Goal: Task Accomplishment & Management: Use online tool/utility

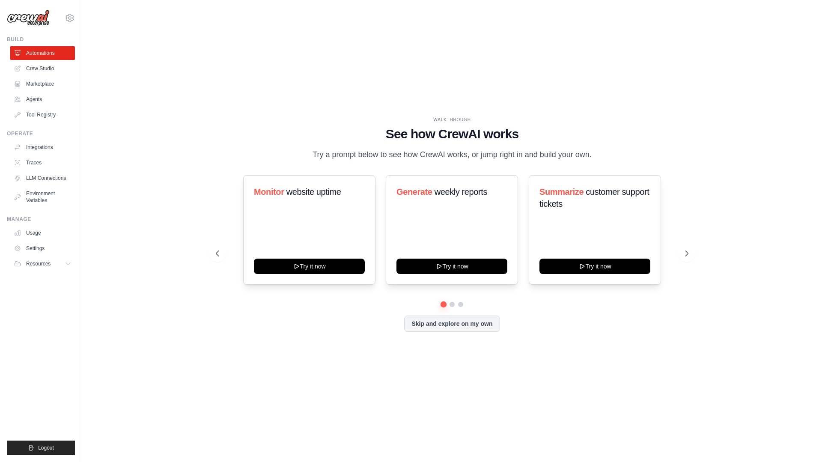
click at [368, 342] on div "WALKTHROUGH See how CrewAI works Try a prompt below to see how CrewAI works, or…" at bounding box center [451, 230] width 493 height 229
click at [46, 69] on link "Crew Studio" at bounding box center [43, 69] width 65 height 14
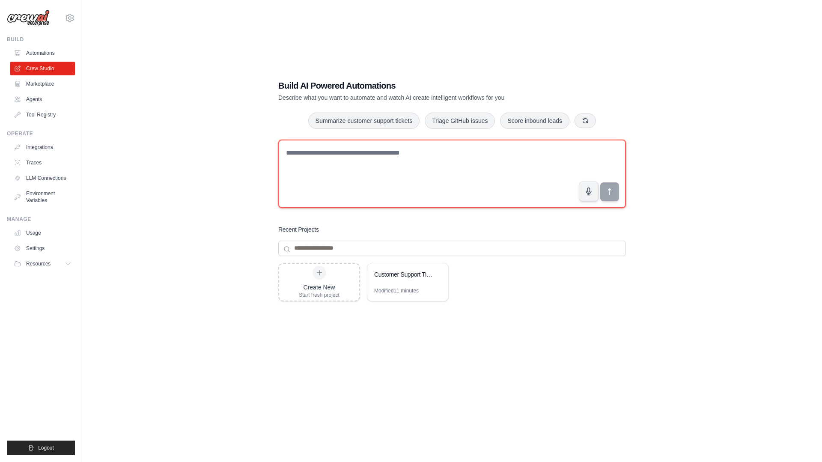
click at [314, 169] on textarea at bounding box center [452, 174] width 348 height 68
paste textarea "**********"
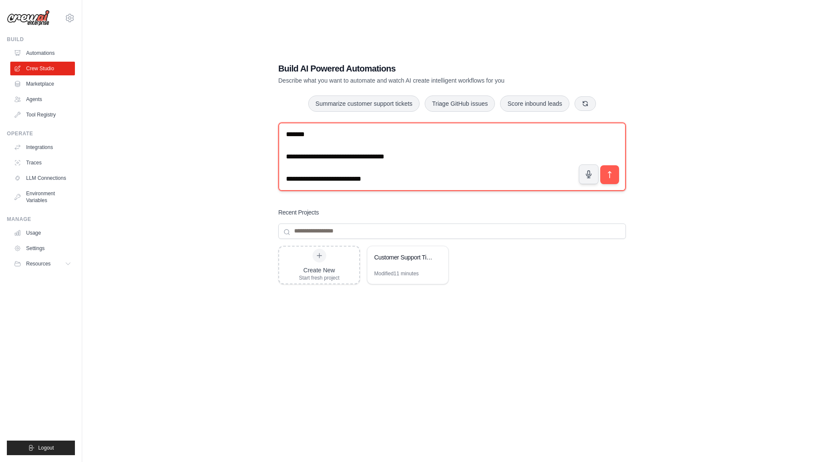
scroll to position [656, 0]
type textarea "**********"
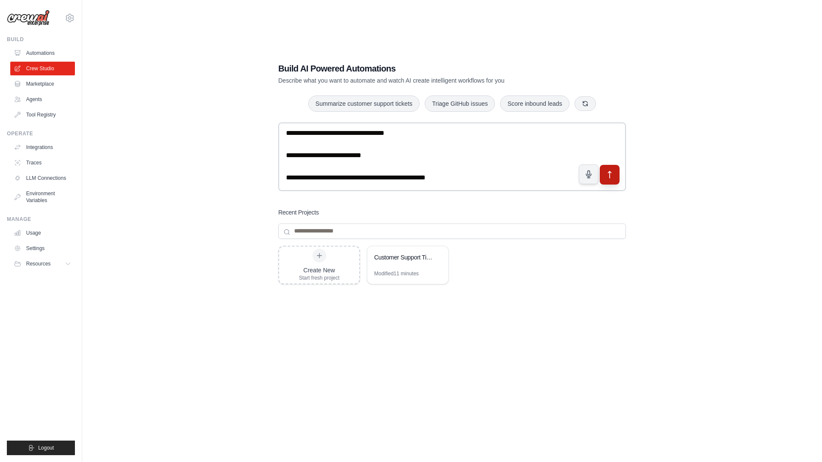
click at [612, 180] on button "submit" at bounding box center [610, 174] width 20 height 20
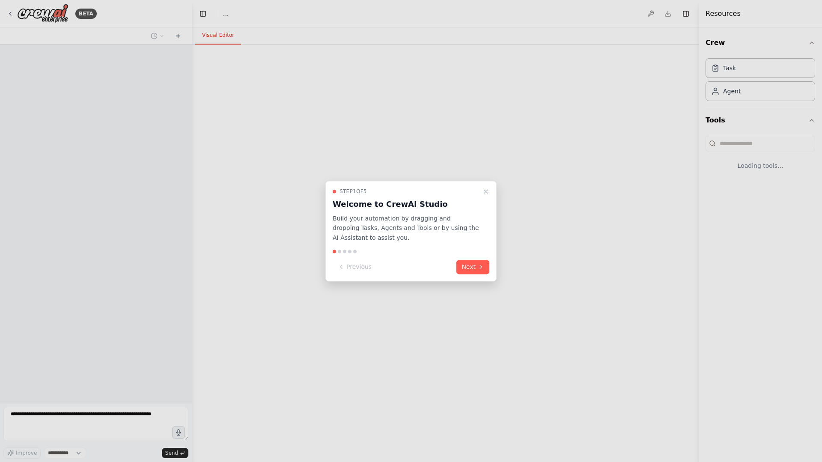
select select "****"
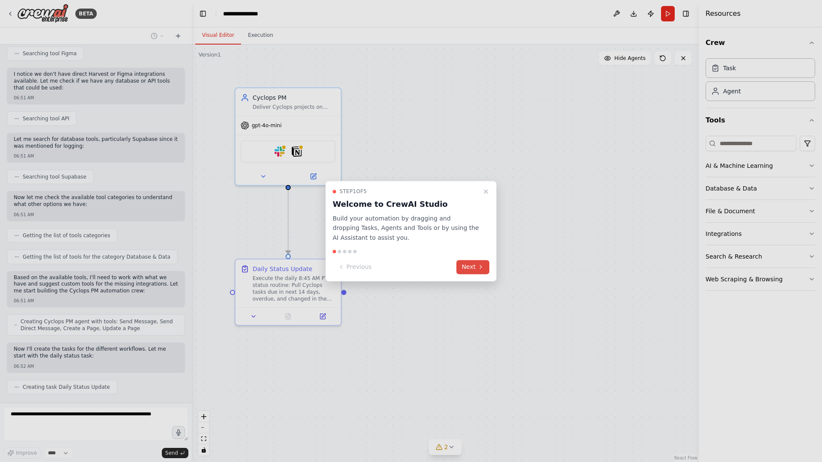
scroll to position [605, 0]
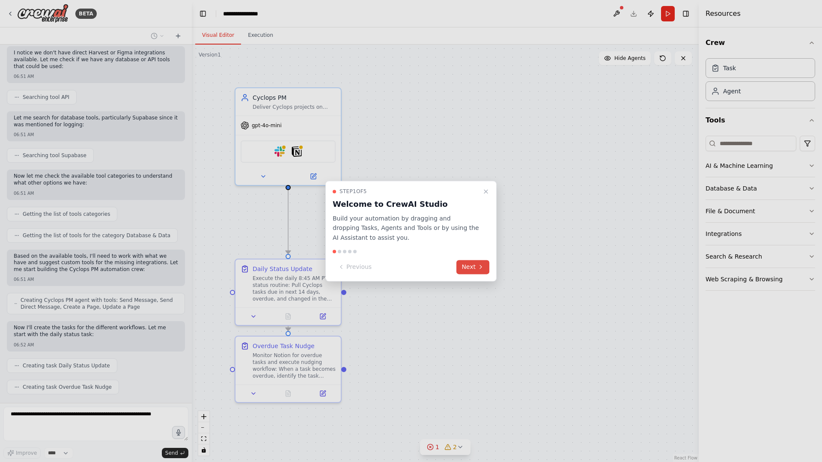
click at [480, 264] on icon at bounding box center [480, 267] width 7 height 7
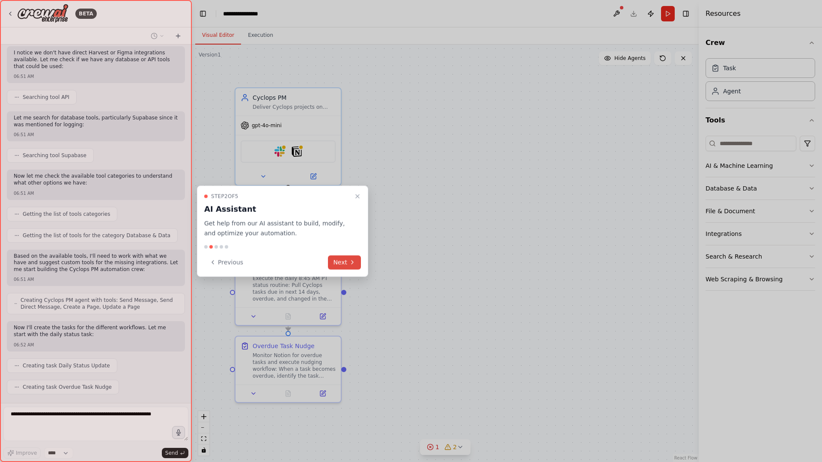
click at [358, 268] on button "Next" at bounding box center [344, 262] width 33 height 14
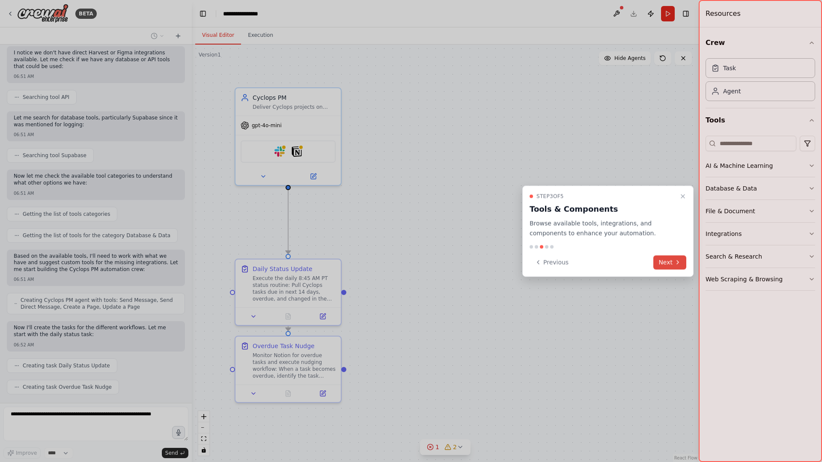
click at [666, 260] on button "Next" at bounding box center [669, 262] width 33 height 14
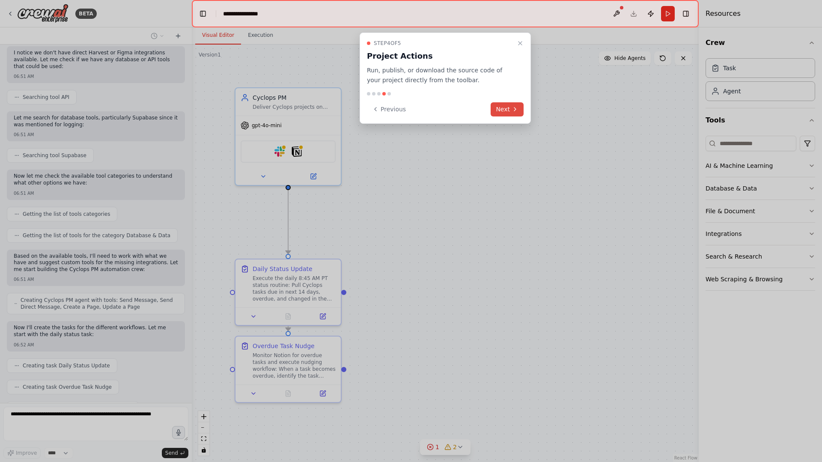
scroll to position [626, 0]
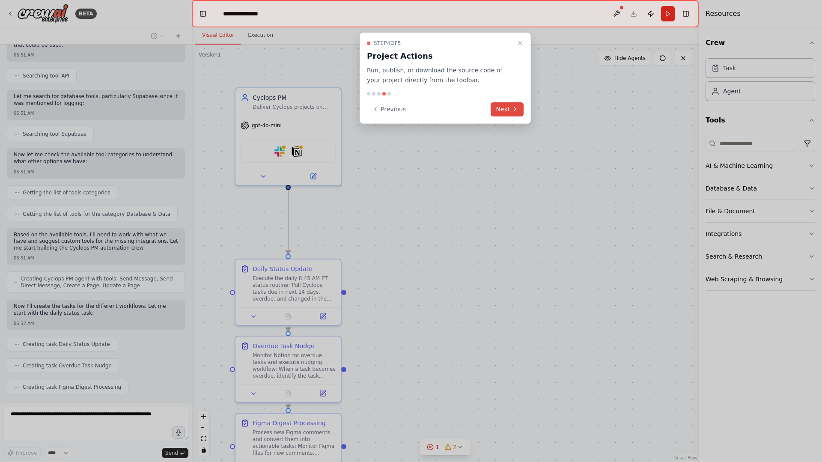
click at [495, 109] on button "Next" at bounding box center [507, 109] width 33 height 14
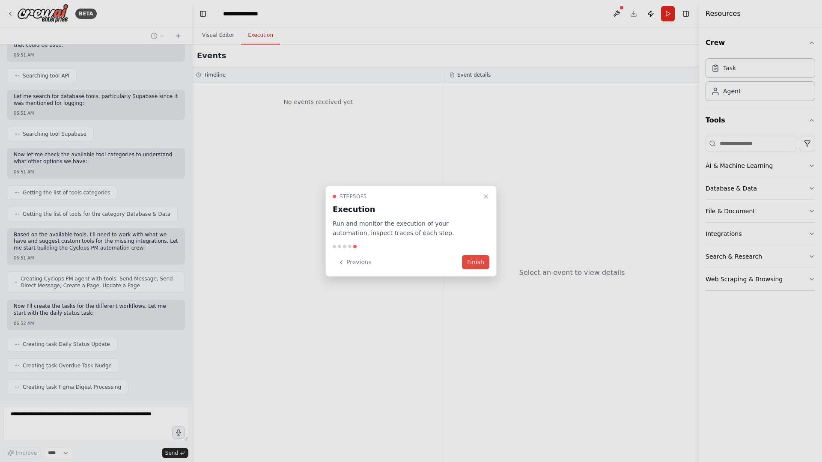
click at [479, 262] on button "Finish" at bounding box center [475, 262] width 27 height 14
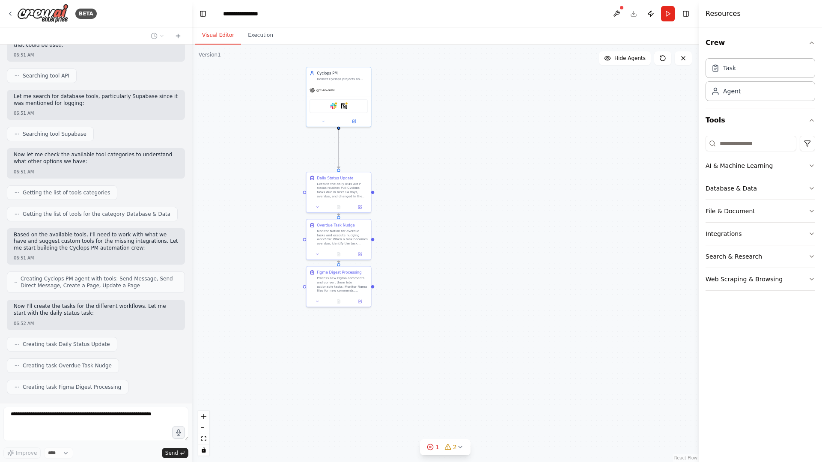
drag, startPoint x: 408, startPoint y: 338, endPoint x: 409, endPoint y: 240, distance: 98.0
click at [409, 240] on div ".deletable-edge-delete-btn { width: 20px; height: 20px; border: 0px solid #ffff…" at bounding box center [445, 253] width 507 height 417
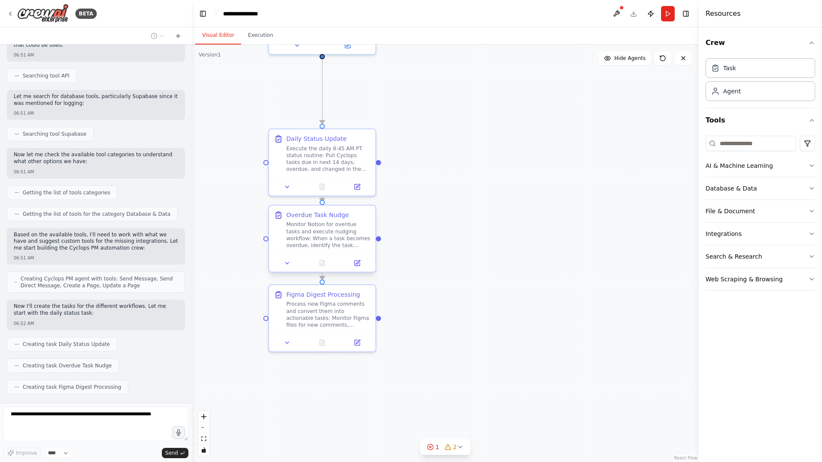
scroll to position [648, 0]
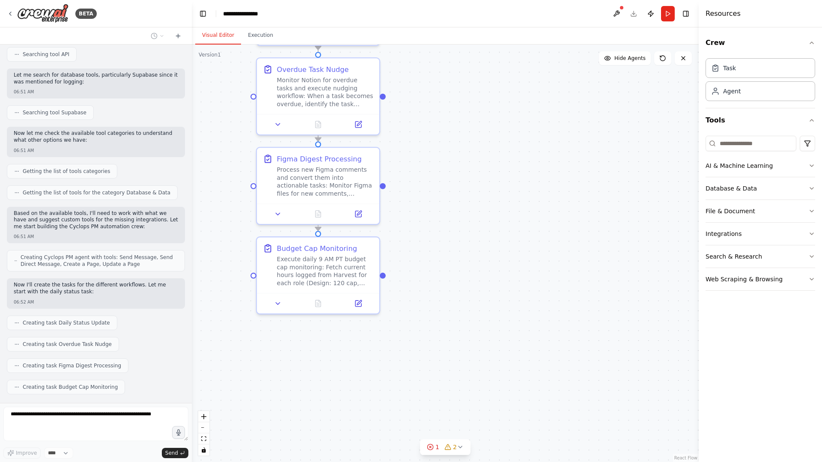
drag, startPoint x: 424, startPoint y: 289, endPoint x: 426, endPoint y: 143, distance: 145.1
click at [426, 143] on div ".deletable-edge-delete-btn { width: 20px; height: 20px; border: 0px solid #ffff…" at bounding box center [445, 253] width 507 height 417
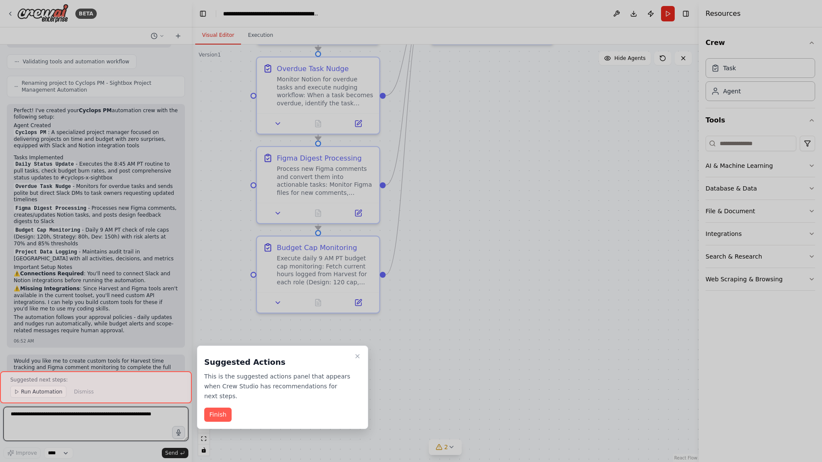
scroll to position [1125, 0]
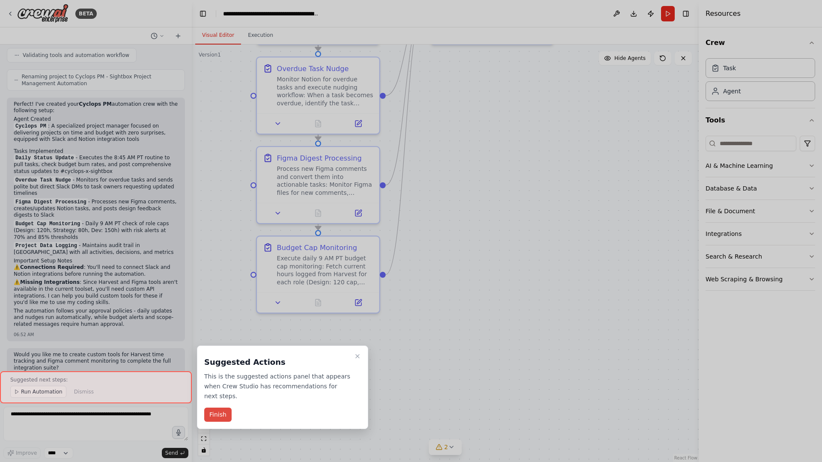
click at [213, 416] on button "Finish" at bounding box center [217, 415] width 27 height 14
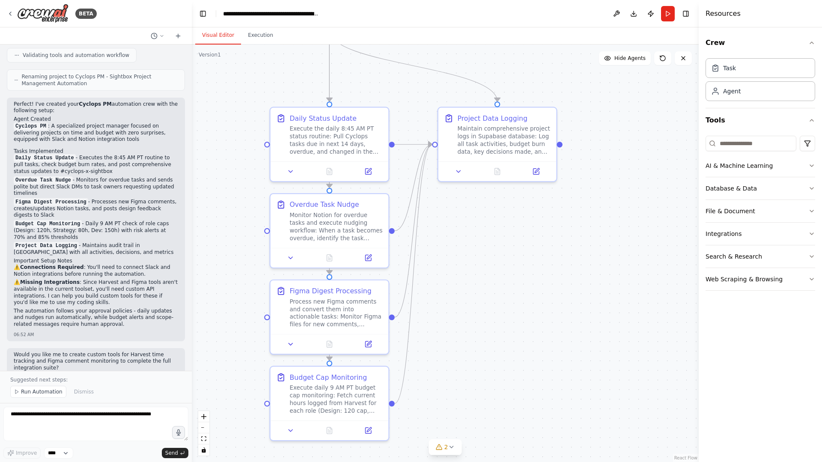
drag, startPoint x: 250, startPoint y: 215, endPoint x: 265, endPoint y: 344, distance: 129.7
click at [265, 344] on div ".deletable-edge-delete-btn { width: 20px; height: 20px; border: 0px solid #ffff…" at bounding box center [445, 253] width 507 height 417
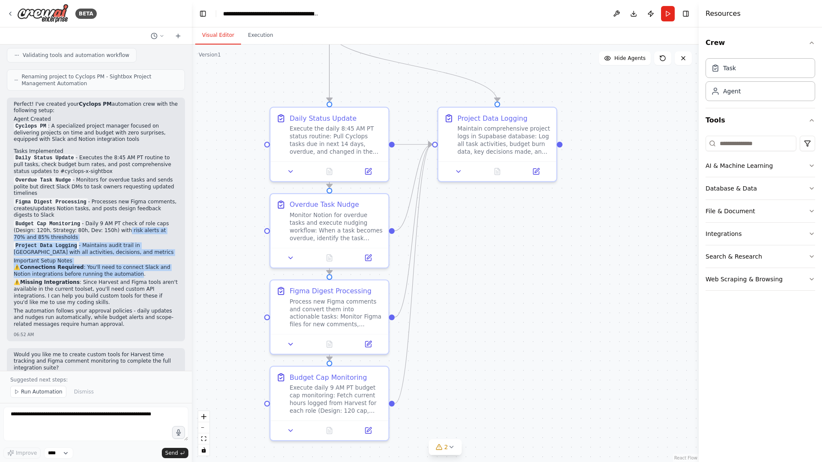
drag, startPoint x: 121, startPoint y: 213, endPoint x: 116, endPoint y: 256, distance: 43.9
click at [116, 256] on div "Perfect! I've created your Cyclops PM automation crew with the following setup:…" at bounding box center [96, 215] width 164 height 229
click at [116, 264] on p "⚠️ Connections Required : You'll need to connect Slack and Notion integrations …" at bounding box center [96, 270] width 164 height 13
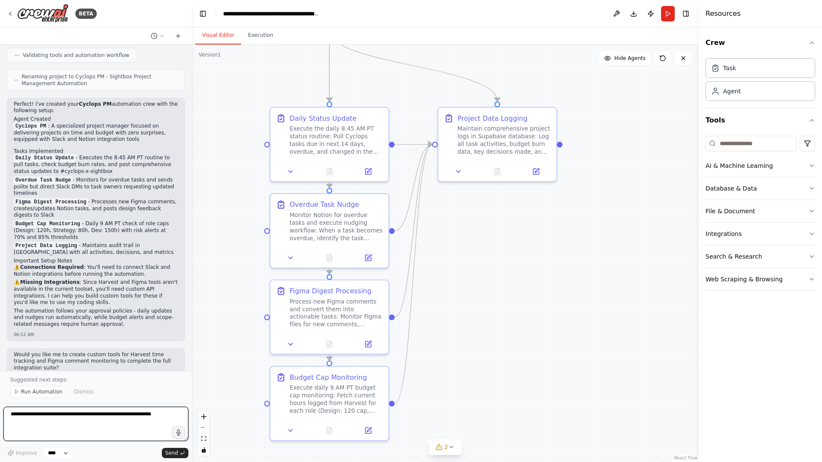
click at [47, 419] on textarea at bounding box center [95, 424] width 185 height 34
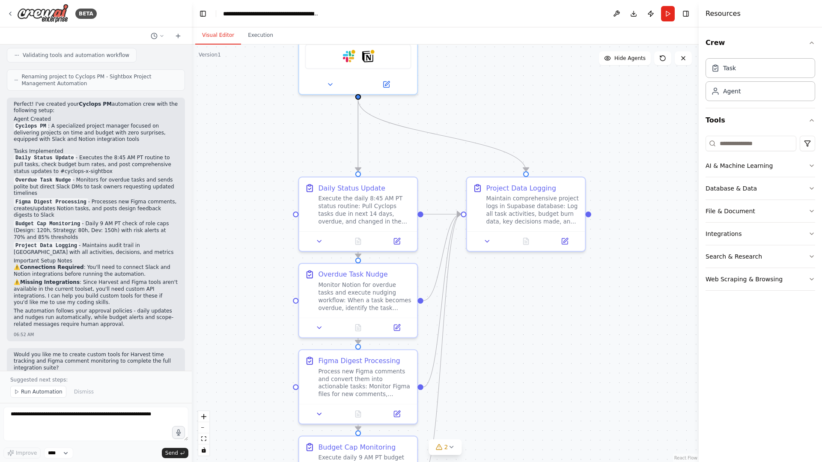
drag, startPoint x: 229, startPoint y: 125, endPoint x: 258, endPoint y: 195, distance: 75.4
click at [258, 195] on div ".deletable-edge-delete-btn { width: 20px; height: 20px; border: 0px solid #ffff…" at bounding box center [445, 253] width 507 height 417
click at [79, 411] on textarea at bounding box center [95, 424] width 185 height 34
type textarea "**********"
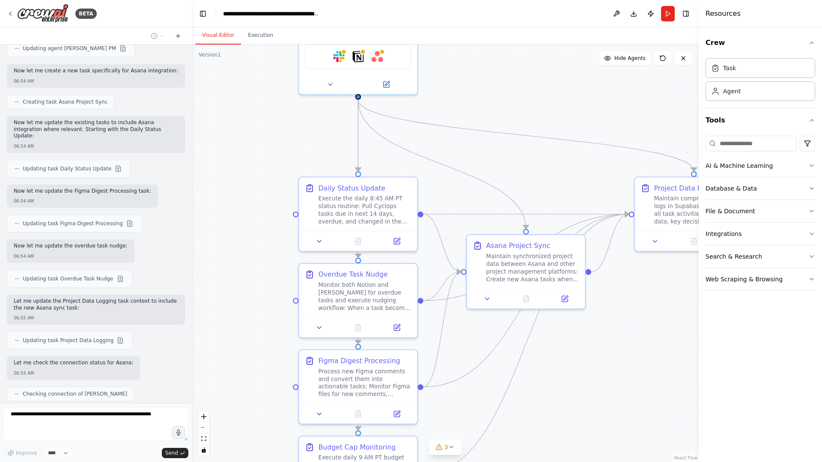
scroll to position [1830, 0]
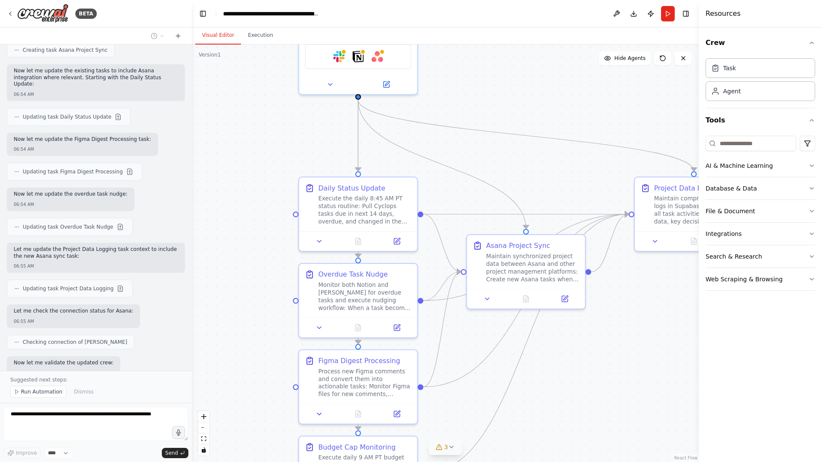
click at [449, 443] on icon at bounding box center [451, 446] width 7 height 7
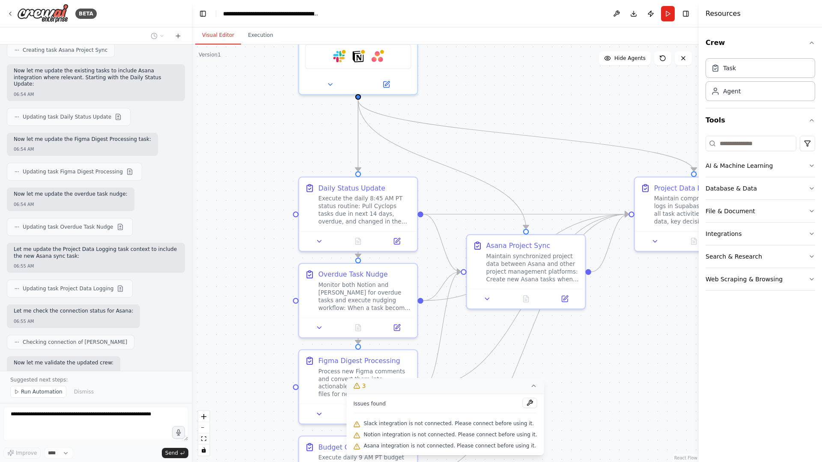
click at [470, 421] on span "Slack integration is not connected. Please connect before using it." at bounding box center [448, 423] width 170 height 7
click at [532, 387] on icon at bounding box center [533, 386] width 3 height 2
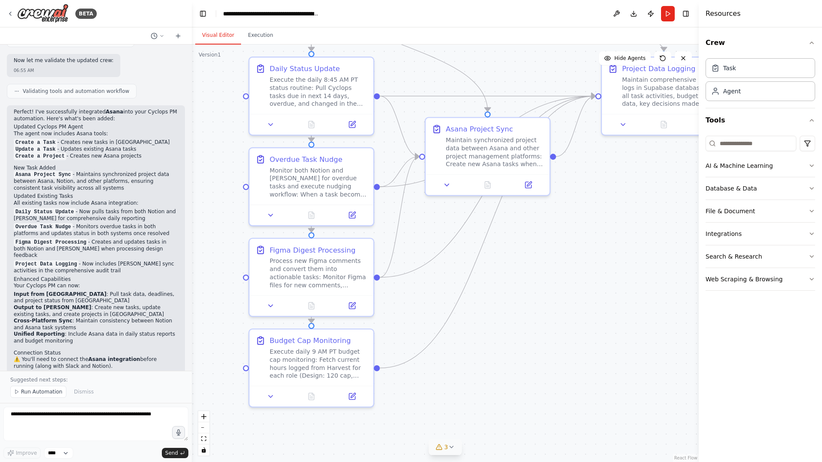
scroll to position [2139, 0]
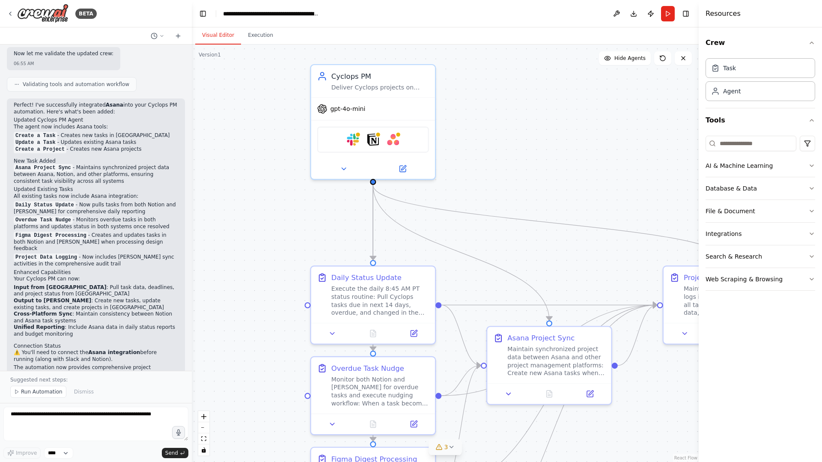
drag, startPoint x: 546, startPoint y: 184, endPoint x: 566, endPoint y: 290, distance: 107.6
click at [567, 290] on div ".deletable-edge-delete-btn { width: 20px; height: 20px; border: 0px solid #ffff…" at bounding box center [445, 253] width 507 height 417
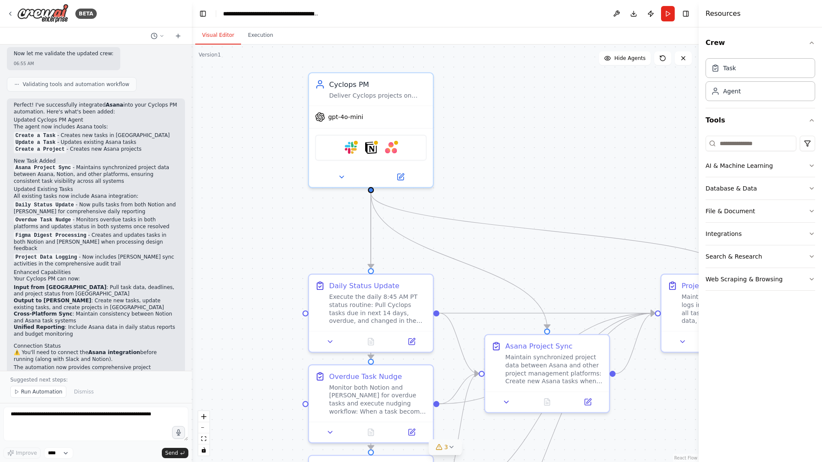
click at [280, 280] on div ".deletable-edge-delete-btn { width: 20px; height: 20px; border: 0px solid #ffff…" at bounding box center [445, 253] width 507 height 417
click at [351, 148] on img at bounding box center [351, 146] width 12 height 12
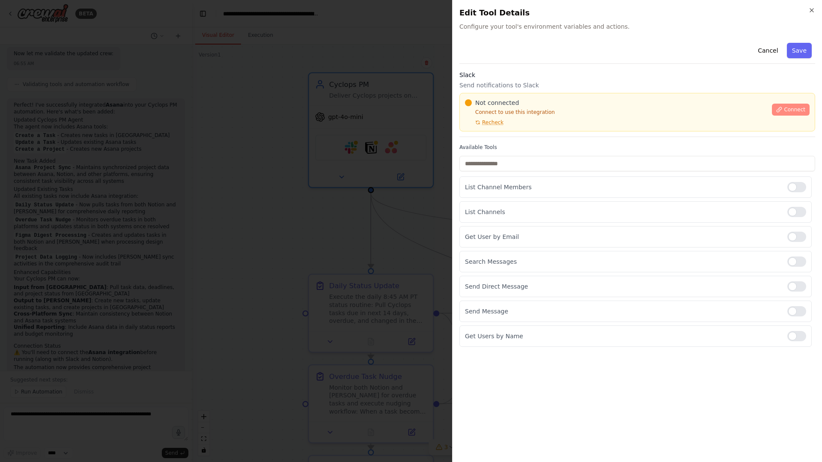
click at [791, 109] on span "Connect" at bounding box center [794, 109] width 21 height 7
click at [535, 162] on input "text" at bounding box center [637, 163] width 356 height 15
click at [515, 158] on input "text" at bounding box center [637, 163] width 356 height 15
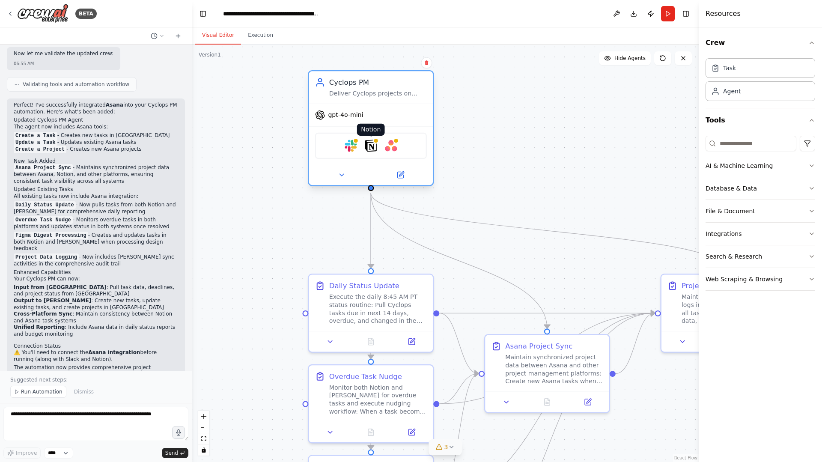
click at [371, 148] on img at bounding box center [371, 146] width 12 height 12
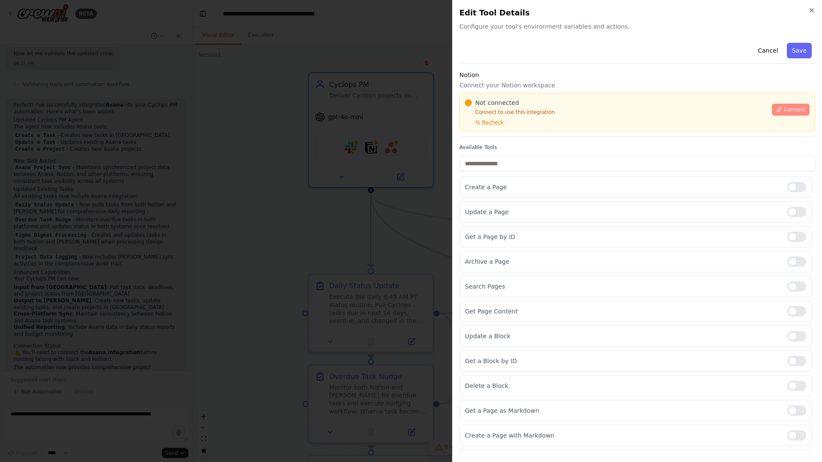
click at [804, 108] on span "Connect" at bounding box center [794, 109] width 21 height 7
click at [486, 220] on div "Update a Page" at bounding box center [635, 211] width 352 height 21
click at [469, 163] on input "text" at bounding box center [637, 163] width 356 height 15
click at [415, 242] on div at bounding box center [411, 231] width 822 height 462
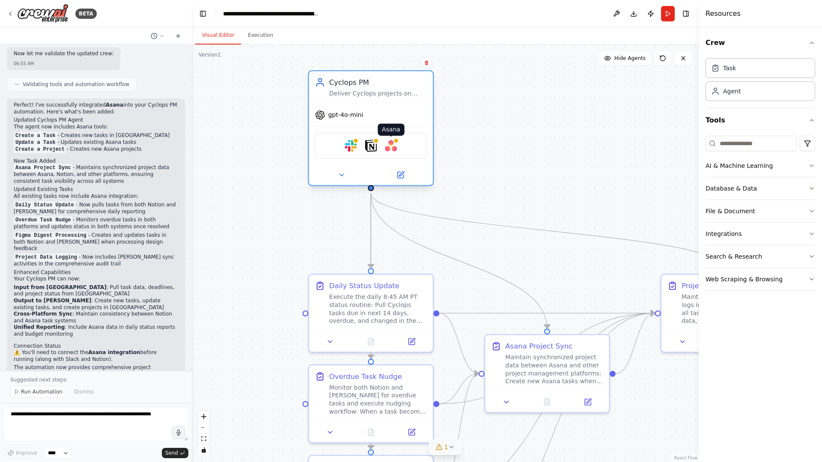
click at [395, 151] on img at bounding box center [391, 146] width 12 height 12
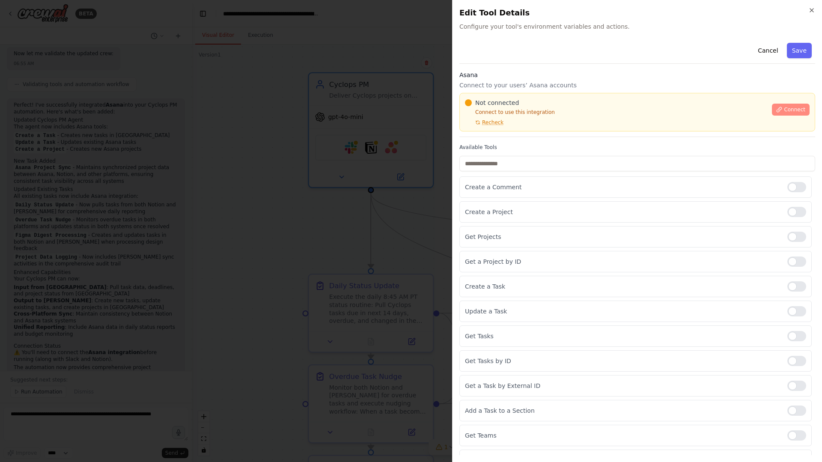
click at [788, 107] on span "Connect" at bounding box center [794, 109] width 21 height 7
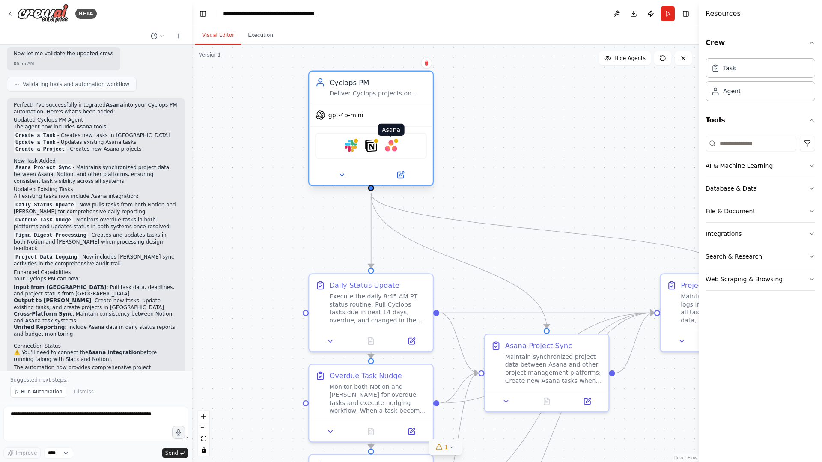
click at [393, 149] on img at bounding box center [391, 146] width 12 height 12
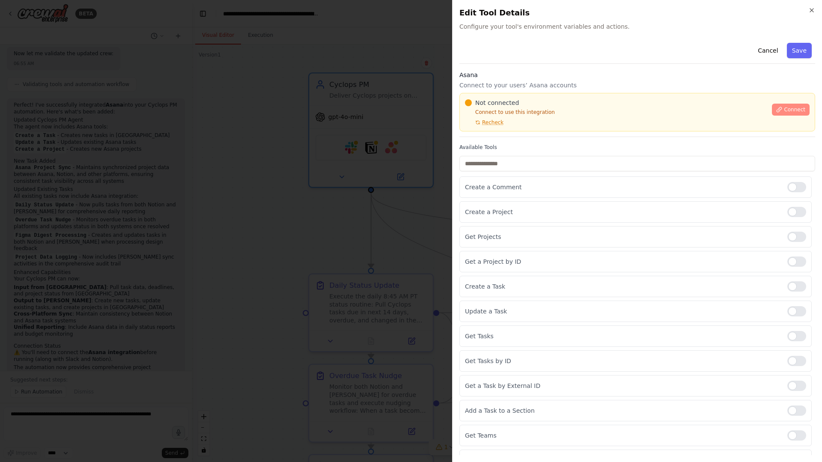
click at [783, 104] on button "Connect" at bounding box center [791, 110] width 38 height 12
click at [518, 159] on input "text" at bounding box center [637, 163] width 356 height 15
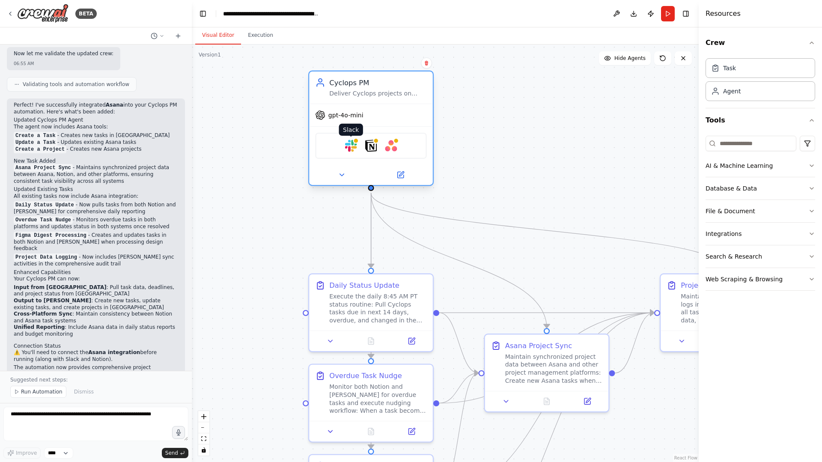
click at [351, 146] on img at bounding box center [351, 146] width 12 height 12
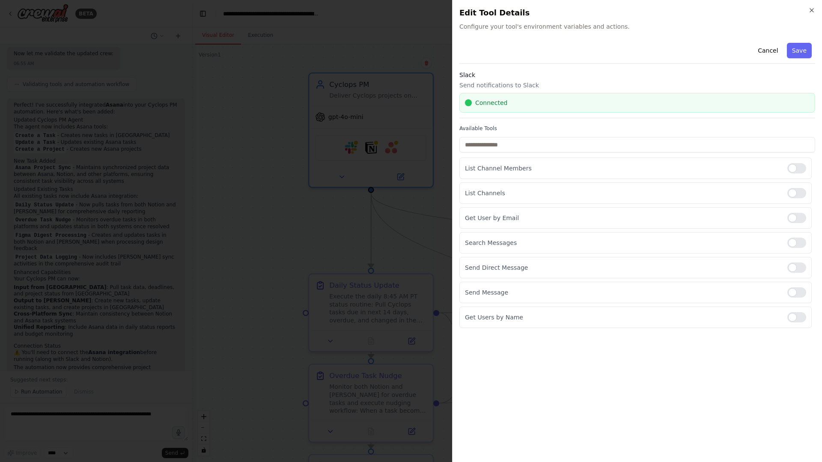
click at [297, 176] on div at bounding box center [411, 231] width 822 height 462
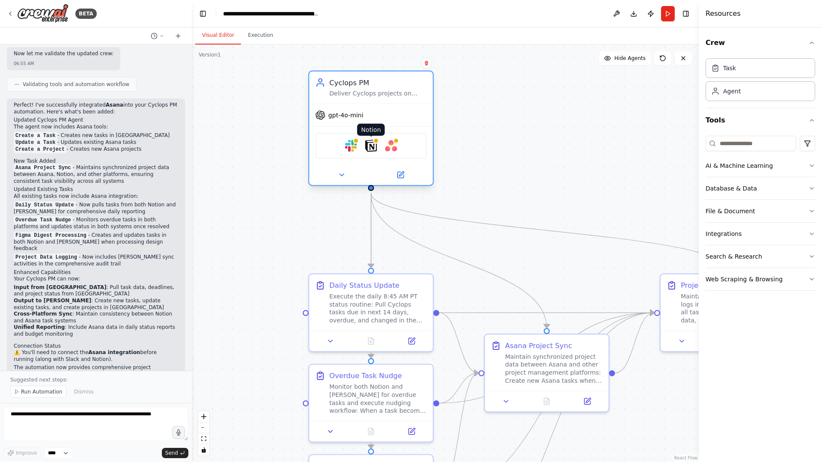
click at [371, 144] on img at bounding box center [371, 146] width 12 height 12
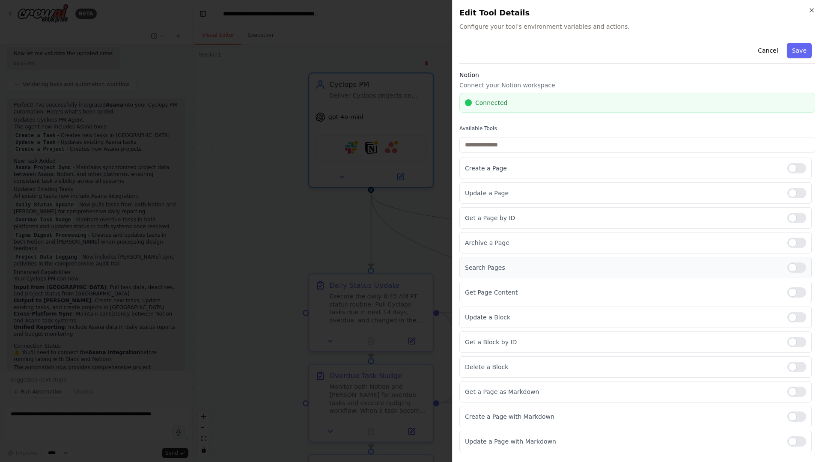
click at [788, 266] on div at bounding box center [796, 267] width 19 height 10
click at [800, 291] on div at bounding box center [796, 292] width 19 height 10
click at [804, 51] on button "Save" at bounding box center [799, 50] width 25 height 15
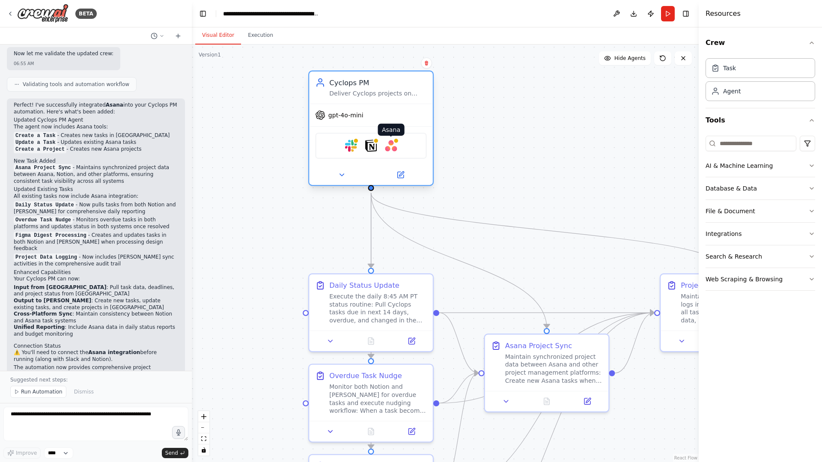
click at [390, 147] on img at bounding box center [391, 146] width 12 height 12
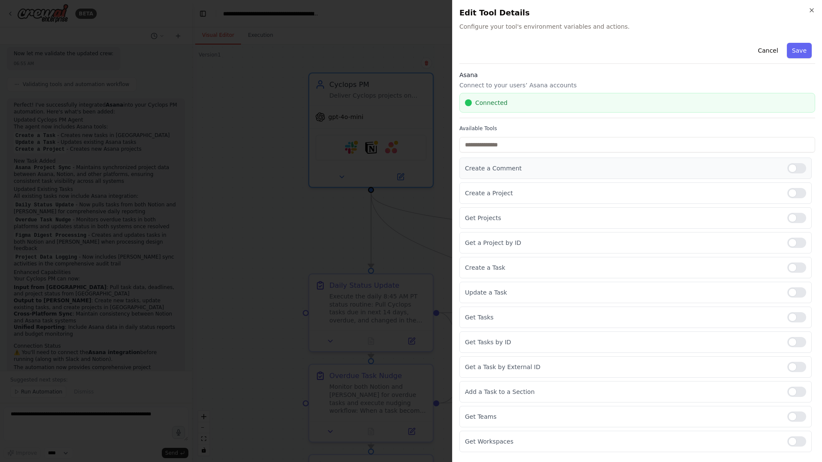
click at [799, 165] on div at bounding box center [796, 168] width 19 height 10
click at [797, 220] on div at bounding box center [796, 218] width 19 height 10
click at [796, 241] on div at bounding box center [796, 243] width 19 height 10
click at [799, 319] on div at bounding box center [796, 317] width 19 height 10
click at [803, 52] on button "Save" at bounding box center [799, 50] width 25 height 15
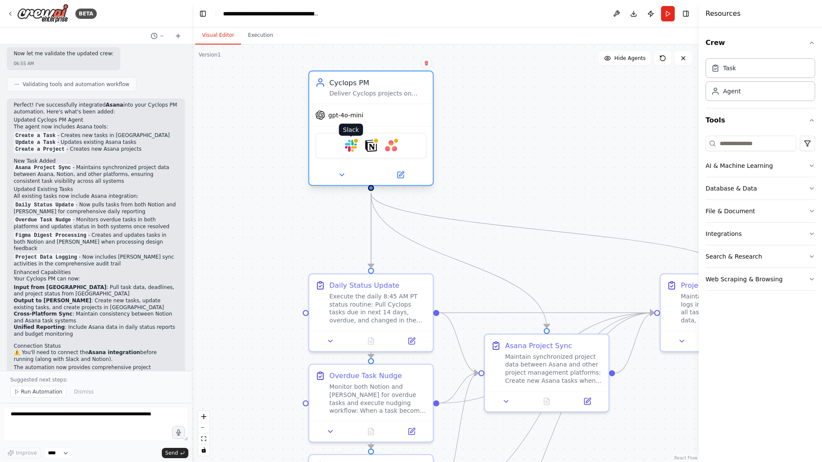
click at [351, 146] on img at bounding box center [351, 146] width 12 height 12
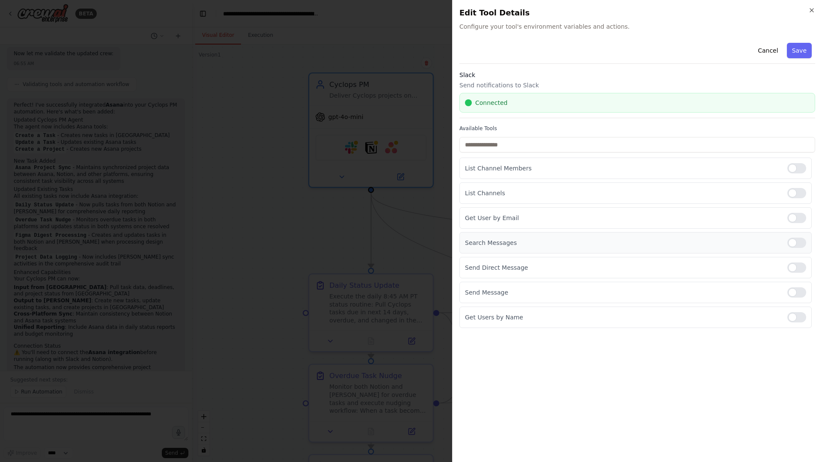
click at [794, 241] on div at bounding box center [796, 243] width 19 height 10
click at [705, 373] on div "Cancel Save Slack Send notifications to Slack Connected Available Tools List Ch…" at bounding box center [637, 247] width 356 height 416
click at [745, 360] on div "Cancel Save Slack Send notifications to Slack Connected Available Tools List Ch…" at bounding box center [637, 247] width 356 height 416
click at [771, 363] on div "Cancel Save Slack Send notifications to Slack Connected Available Tools List Ch…" at bounding box center [637, 247] width 356 height 416
click at [803, 50] on button "Save" at bounding box center [799, 50] width 25 height 15
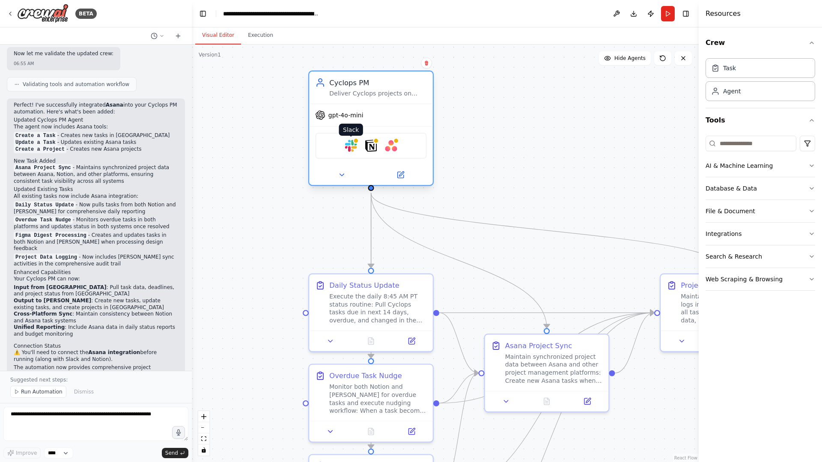
click at [352, 149] on img at bounding box center [351, 146] width 12 height 12
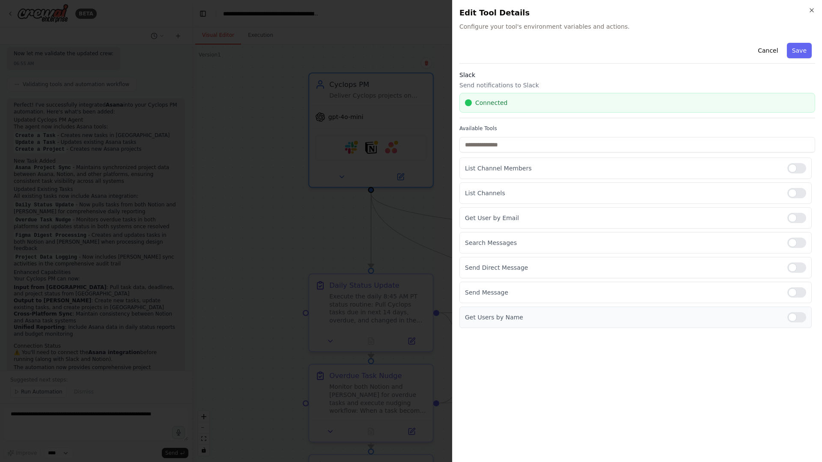
click at [799, 319] on div at bounding box center [796, 317] width 19 height 10
click at [803, 51] on button "Save" at bounding box center [799, 50] width 25 height 15
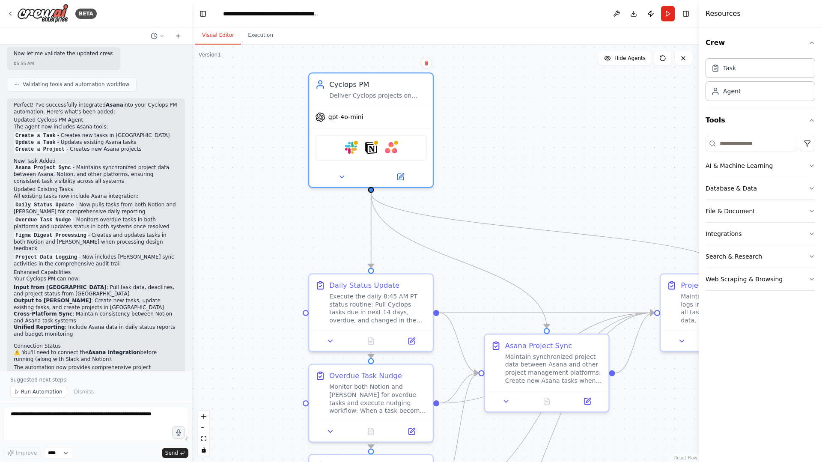
click at [560, 98] on div ".deletable-edge-delete-btn { width: 20px; height: 20px; border: 0px solid #ffff…" at bounding box center [445, 253] width 507 height 417
click at [348, 150] on img at bounding box center [351, 146] width 12 height 12
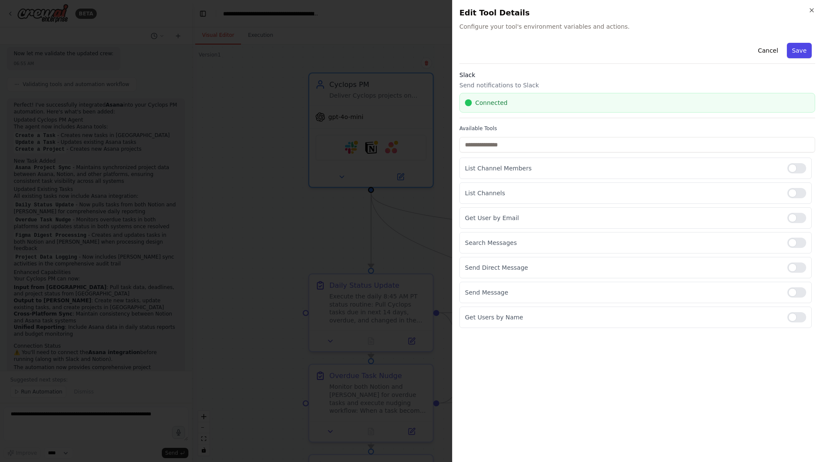
click at [800, 50] on button "Save" at bounding box center [799, 50] width 25 height 15
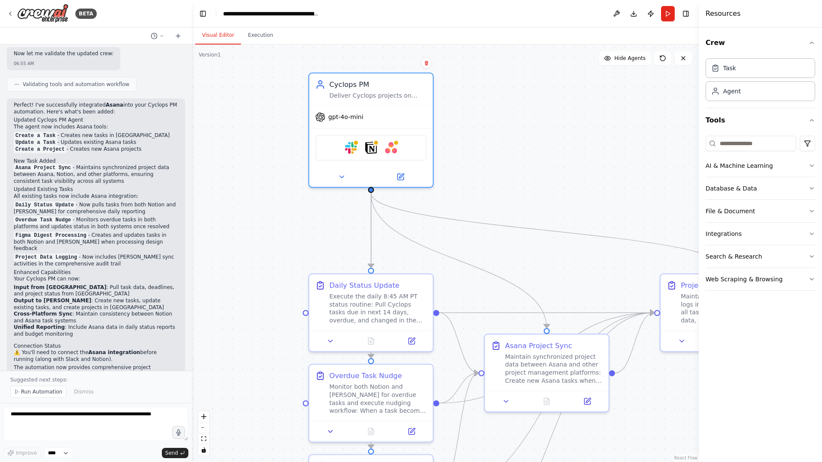
click at [475, 94] on div ".deletable-edge-delete-btn { width: 20px; height: 20px; border: 0px solid #ffff…" at bounding box center [445, 253] width 507 height 417
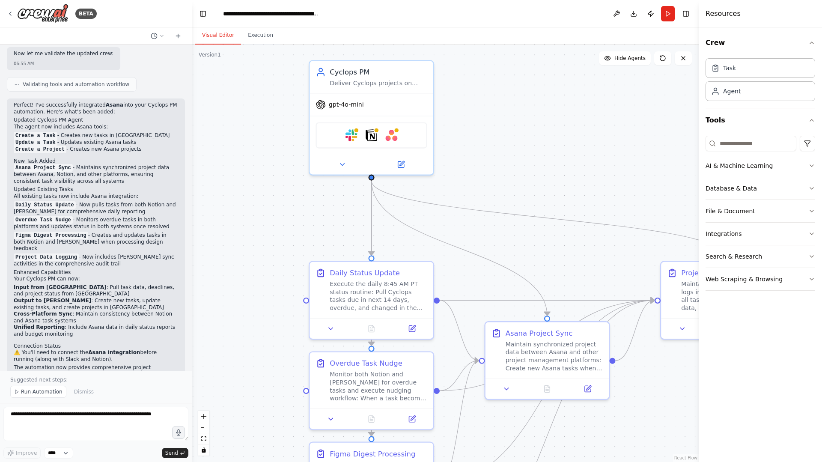
drag, startPoint x: 479, startPoint y: 184, endPoint x: 479, endPoint y: 172, distance: 12.0
click at [479, 172] on div ".deletable-edge-delete-btn { width: 20px; height: 20px; border: 0px solid #ffff…" at bounding box center [445, 253] width 507 height 417
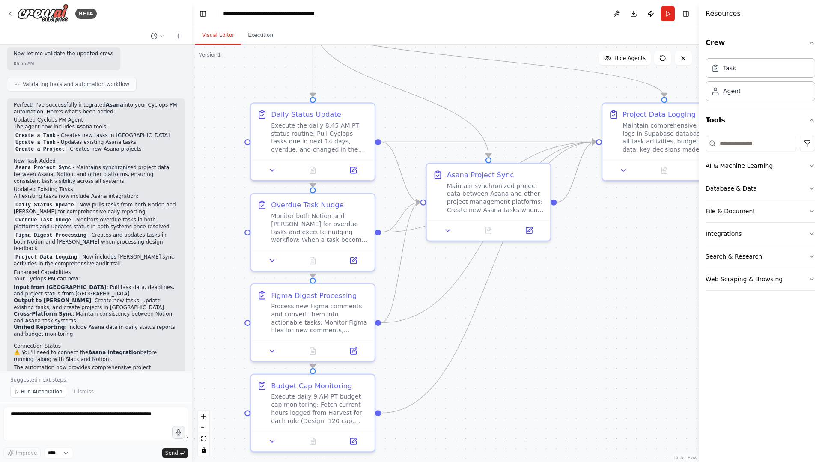
drag, startPoint x: 463, startPoint y: 258, endPoint x: 407, endPoint y: 91, distance: 176.0
click at [407, 91] on div ".deletable-edge-delete-btn { width: 20px; height: 20px; border: 0px solid #ffff…" at bounding box center [445, 253] width 507 height 417
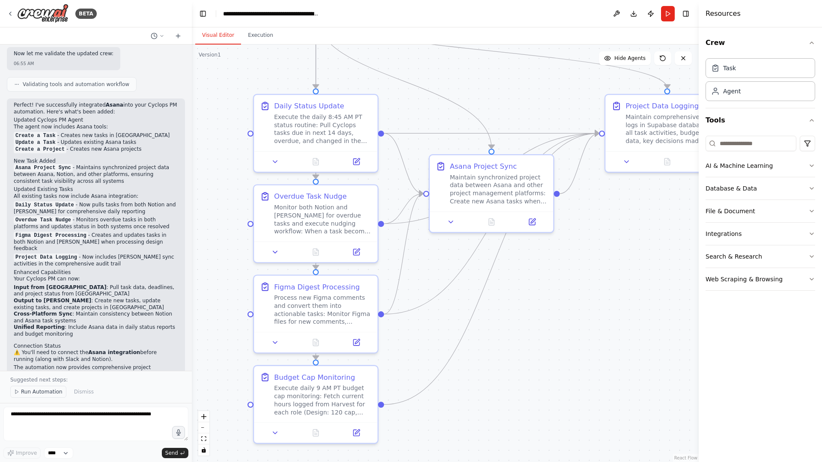
click at [37, 393] on span "Run Automation" at bounding box center [42, 391] width 42 height 7
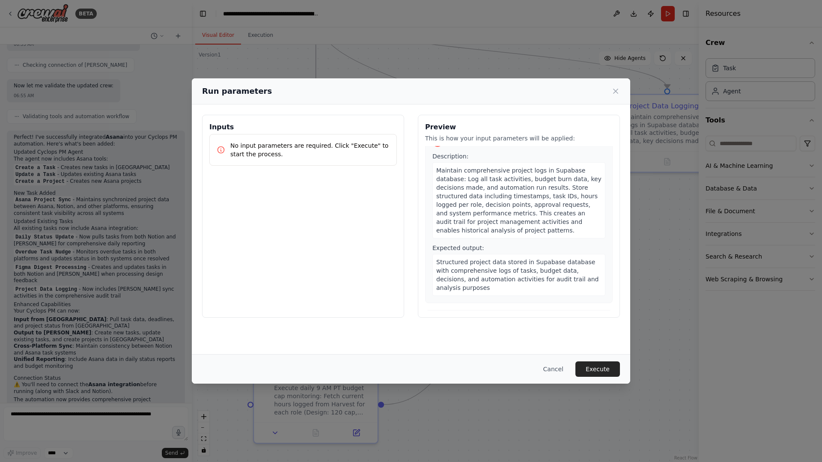
scroll to position [910, 0]
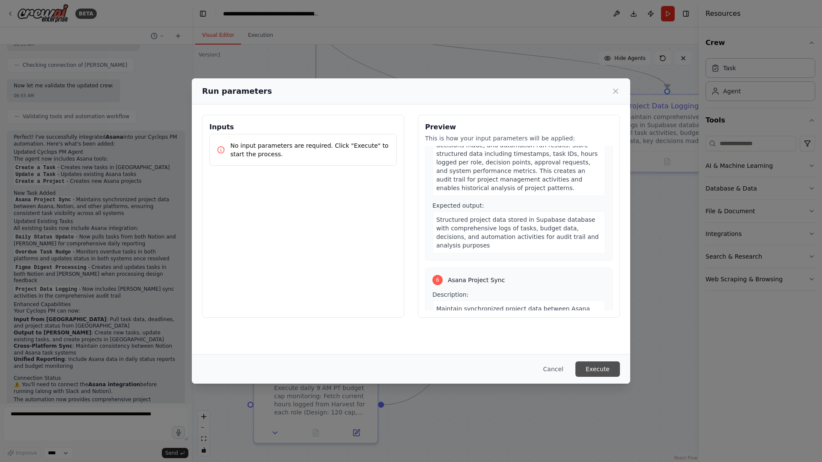
click at [603, 364] on button "Execute" at bounding box center [597, 368] width 45 height 15
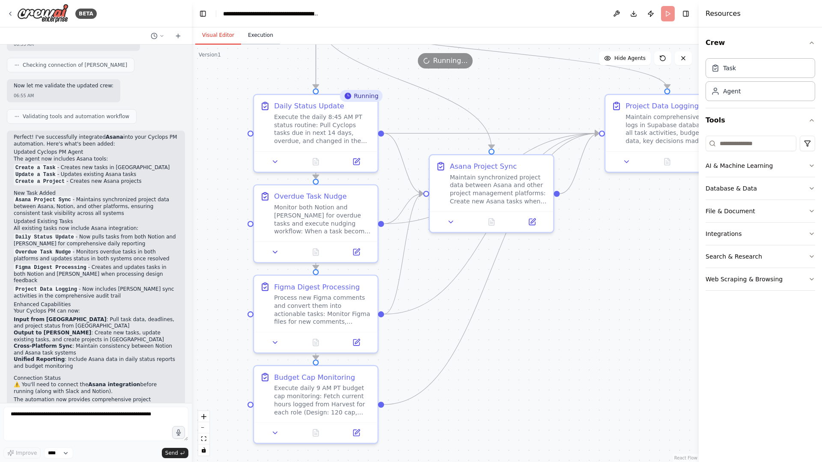
click at [258, 32] on button "Execution" at bounding box center [260, 36] width 39 height 18
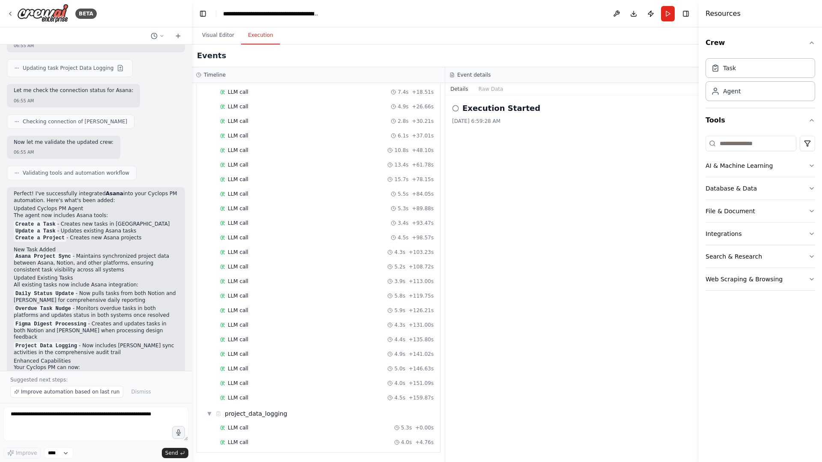
scroll to position [2139, 0]
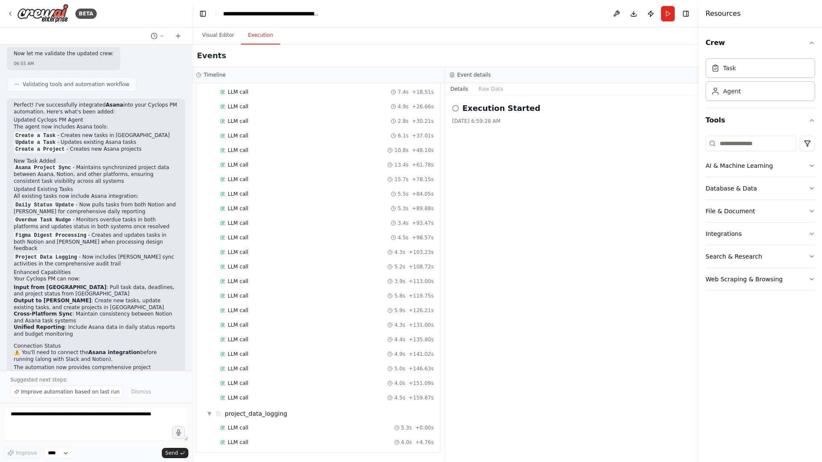
click at [516, 234] on div "Execution Started 9/3/2025, 6:59:28 AM" at bounding box center [571, 278] width 253 height 366
click at [321, 357] on div "LLM call 4.9s + 141.02s" at bounding box center [327, 354] width 220 height 13
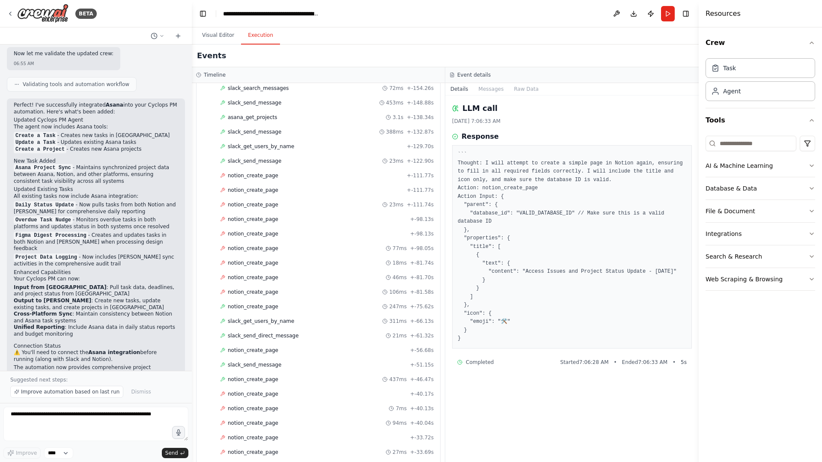
scroll to position [946, 0]
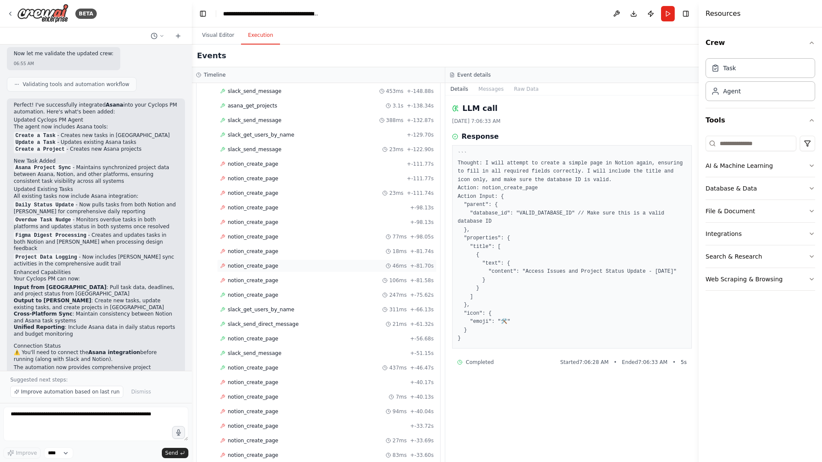
click at [221, 267] on icon at bounding box center [222, 266] width 4 height 4
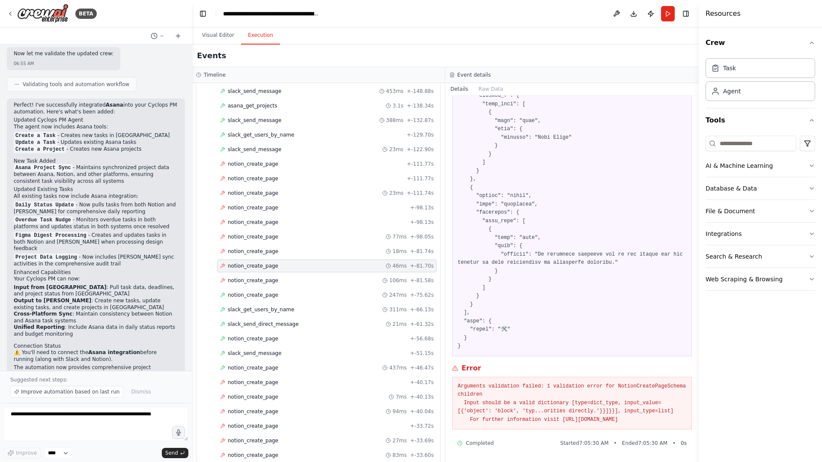
scroll to position [465, 0]
click at [331, 299] on div "notion_create_page 247ms + -75.62s" at bounding box center [327, 295] width 220 height 13
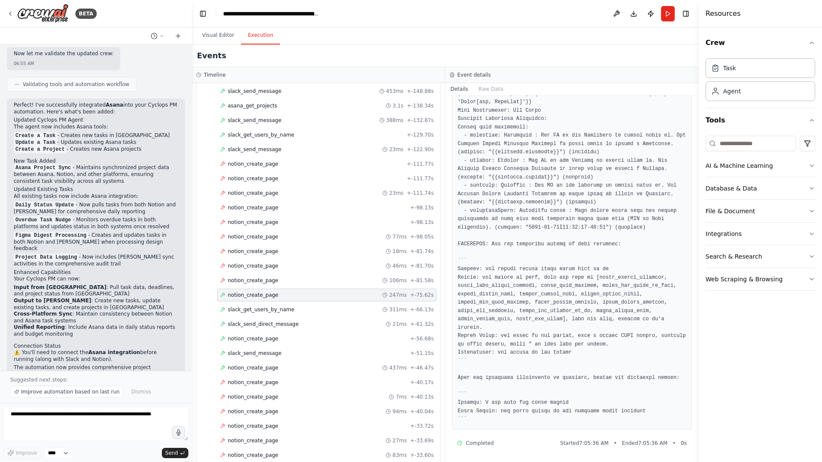
scroll to position [4291, 0]
click at [350, 310] on div "slack_get_users_by_name 311ms + -66.13s" at bounding box center [327, 309] width 214 height 7
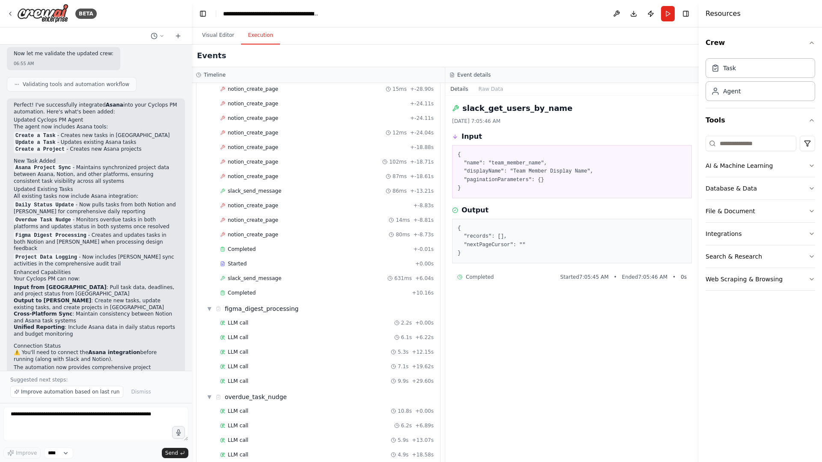
scroll to position [1154, 0]
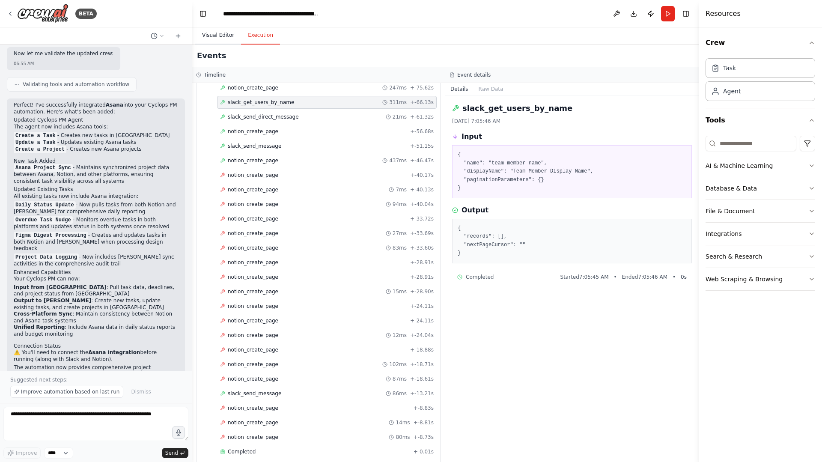
click at [211, 33] on button "Visual Editor" at bounding box center [218, 36] width 46 height 18
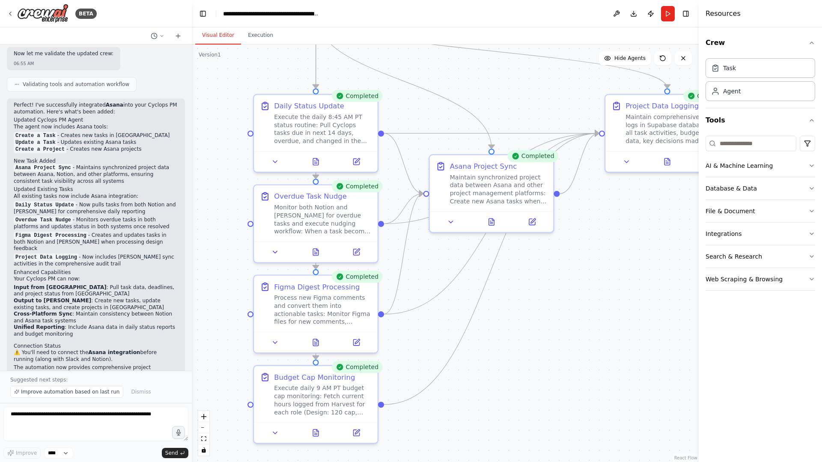
click at [600, 340] on div ".deletable-edge-delete-btn { width: 20px; height: 20px; border: 0px solid #ffff…" at bounding box center [445, 253] width 507 height 417
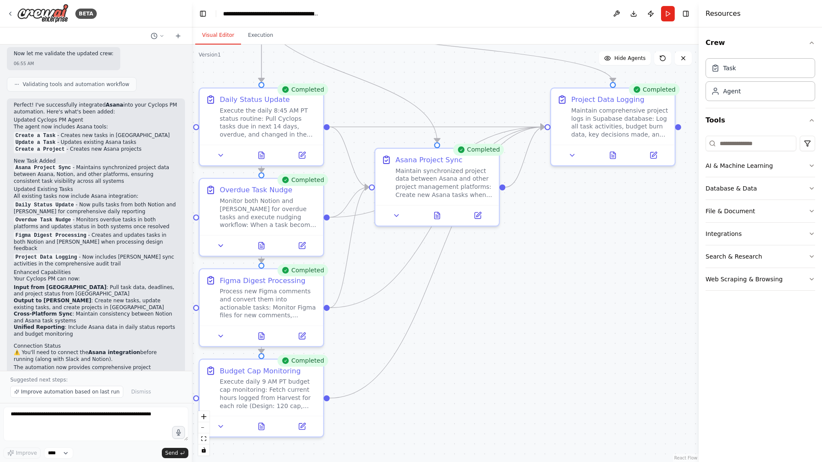
drag, startPoint x: 574, startPoint y: 303, endPoint x: 499, endPoint y: 313, distance: 75.5
click at [500, 313] on div ".deletable-edge-delete-btn { width: 20px; height: 20px; border: 0px solid #ffff…" at bounding box center [445, 253] width 507 height 417
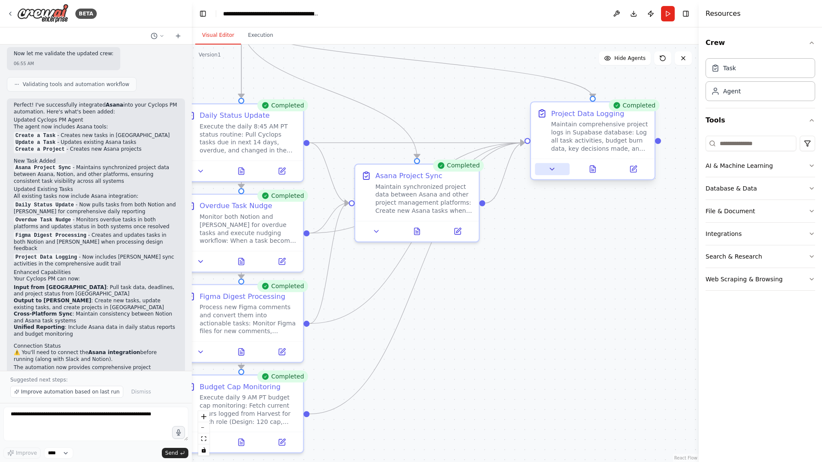
click at [541, 169] on button at bounding box center [552, 169] width 35 height 12
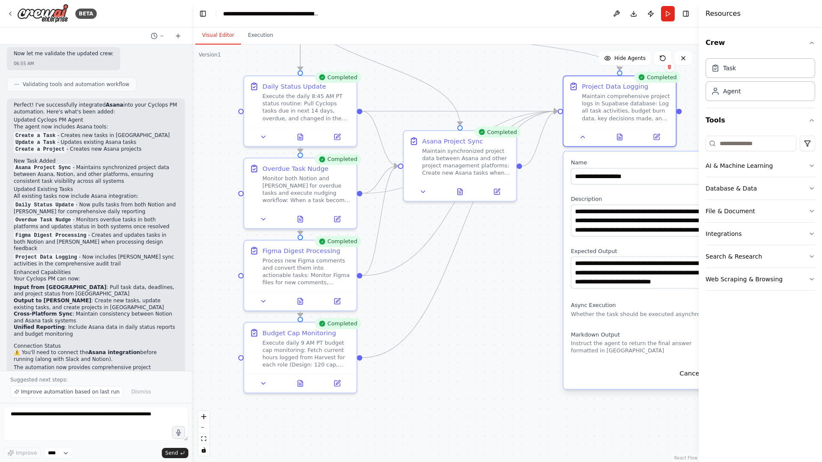
drag, startPoint x: 534, startPoint y: 364, endPoint x: 561, endPoint y: 315, distance: 56.3
click at [561, 315] on div ".deletable-edge-delete-btn { width: 20px; height: 20px; border: 0px solid #ffff…" at bounding box center [445, 253] width 507 height 417
click at [440, 353] on div ".deletable-edge-delete-btn { width: 20px; height: 20px; border: 0px solid #ffff…" at bounding box center [445, 253] width 507 height 417
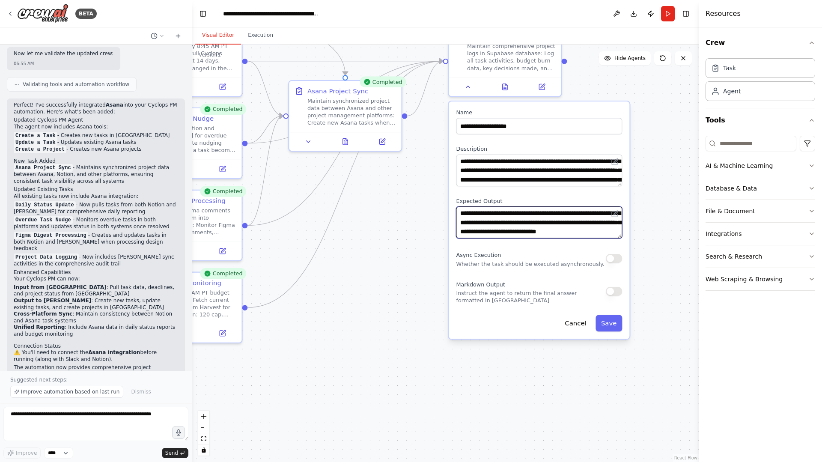
drag, startPoint x: 472, startPoint y: 310, endPoint x: 360, endPoint y: 251, distance: 126.6
click at [360, 251] on div ".deletable-edge-delete-btn { width: 20px; height: 20px; border: 0px solid #ffff…" at bounding box center [445, 253] width 507 height 417
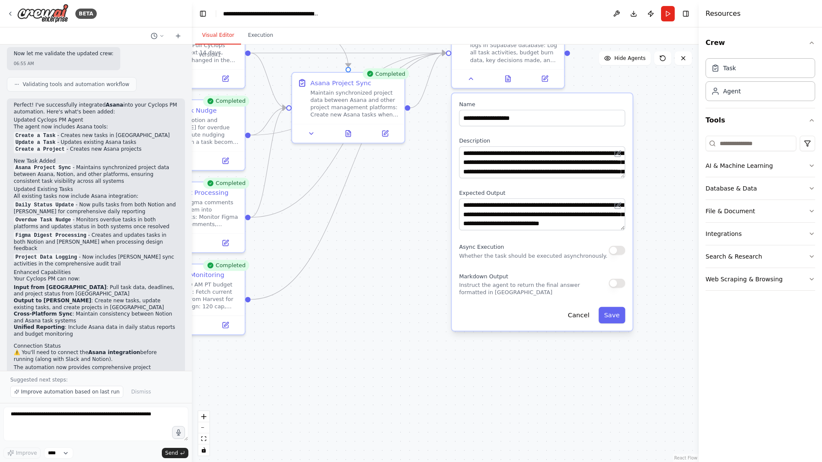
click at [383, 258] on div ".deletable-edge-delete-btn { width: 20px; height: 20px; border: 0px solid #ffff…" at bounding box center [445, 253] width 507 height 417
click at [418, 228] on div ".deletable-edge-delete-btn { width: 20px; height: 20px; border: 0px solid #ffff…" at bounding box center [445, 253] width 507 height 417
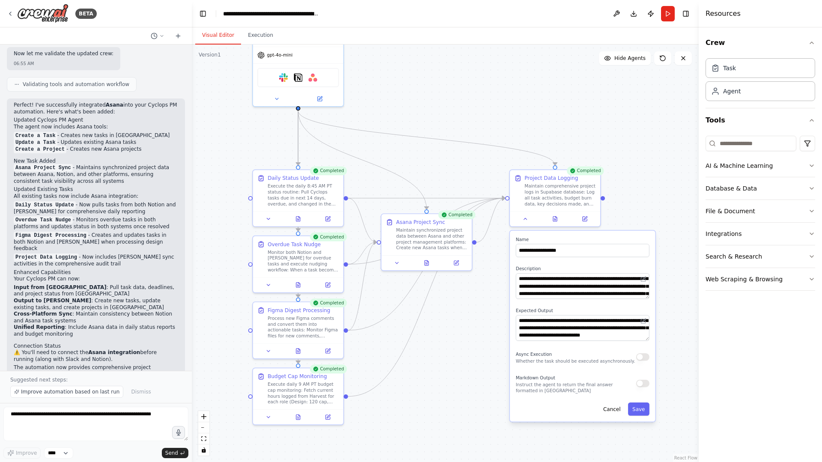
drag, startPoint x: 418, startPoint y: 228, endPoint x: 483, endPoint y: 339, distance: 128.3
click at [483, 339] on div ".deletable-edge-delete-btn { width: 20px; height: 20px; border: 0px solid #ffff…" at bounding box center [445, 253] width 507 height 417
click at [631, 65] on div ".deletable-edge-delete-btn { width: 20px; height: 20px; border: 0px solid #ffff…" at bounding box center [445, 253] width 507 height 417
click at [628, 60] on span "Hide Agents" at bounding box center [629, 58] width 31 height 7
click at [628, 60] on span "Show Agents" at bounding box center [628, 58] width 33 height 7
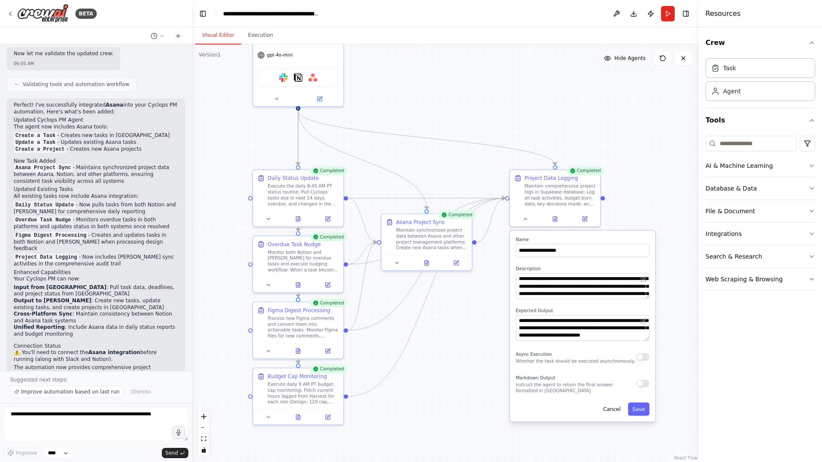
click at [628, 60] on span "Hide Agents" at bounding box center [629, 58] width 31 height 7
click at [628, 60] on span "Show Agents" at bounding box center [628, 58] width 33 height 7
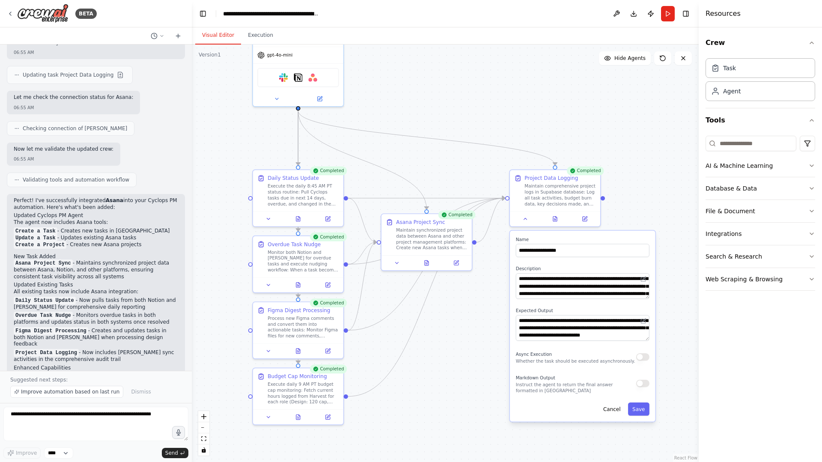
scroll to position [2139, 0]
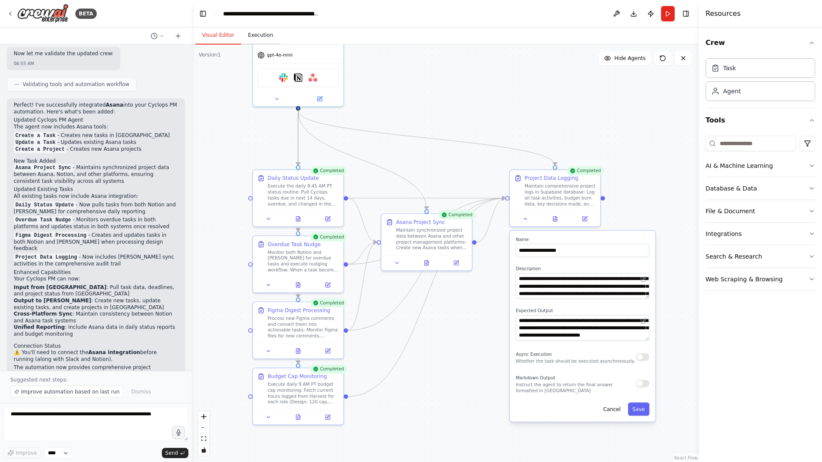
click at [256, 34] on button "Execution" at bounding box center [260, 36] width 39 height 18
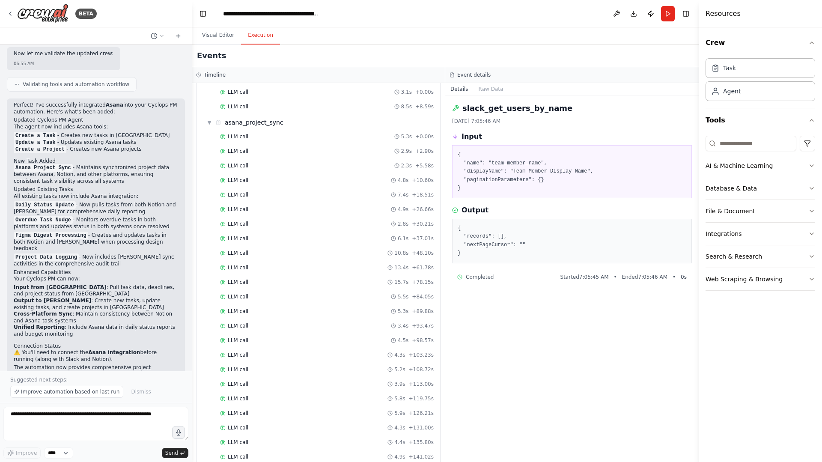
scroll to position [2172, 0]
click at [734, 166] on div "AI & Machine Learning" at bounding box center [738, 165] width 67 height 9
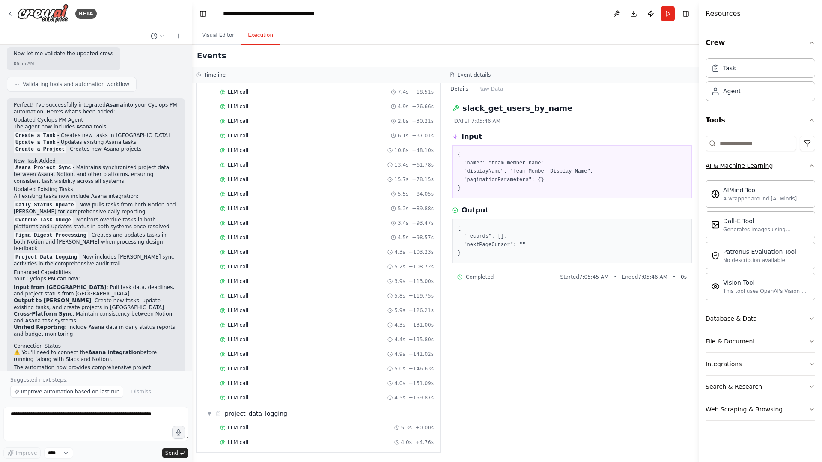
click at [734, 166] on div "AI & Machine Learning" at bounding box center [738, 165] width 67 height 9
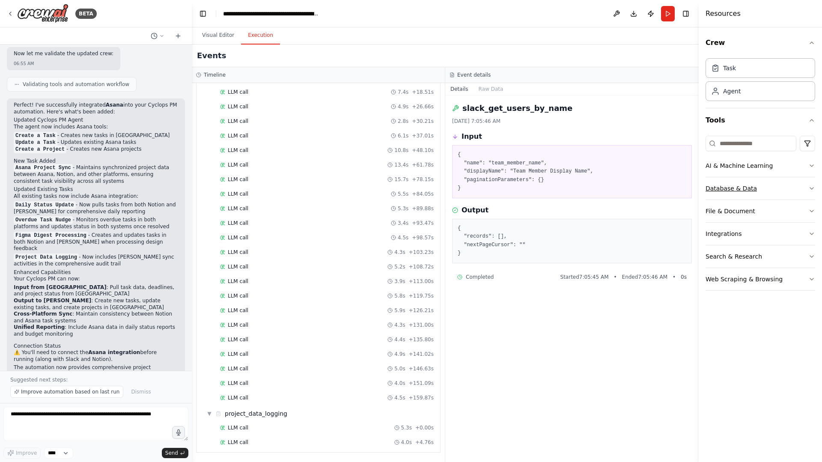
click at [738, 187] on div "Database & Data" at bounding box center [730, 188] width 51 height 9
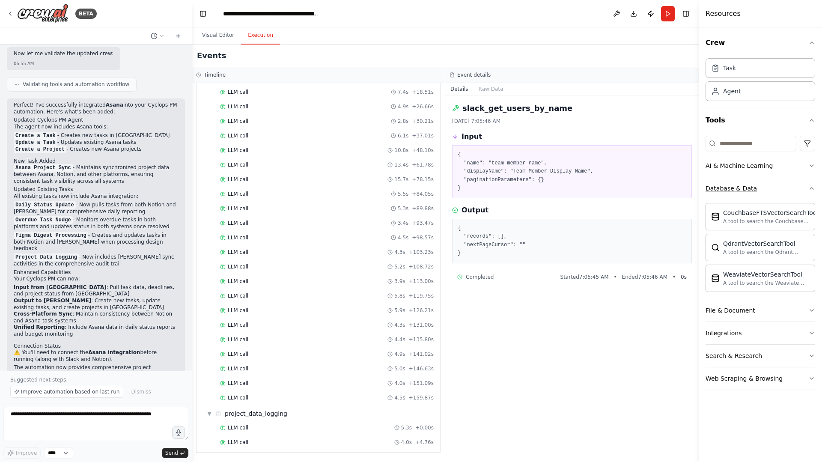
click at [738, 187] on div "Database & Data" at bounding box center [730, 188] width 51 height 9
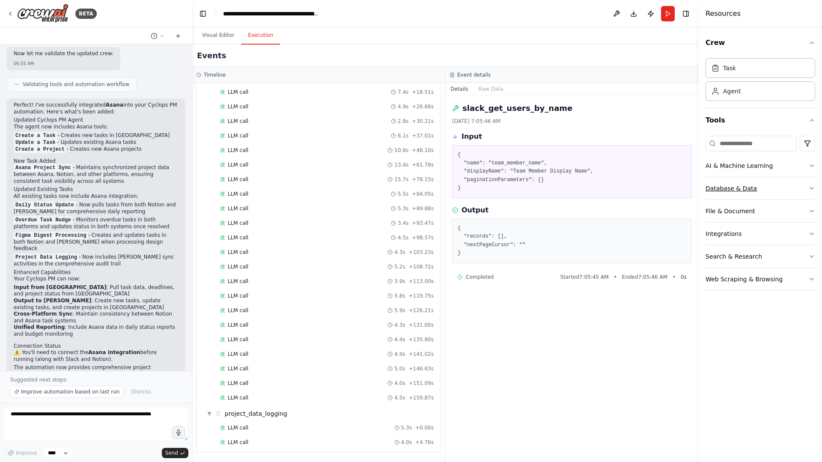
click at [738, 187] on div "Database & Data" at bounding box center [730, 188] width 51 height 9
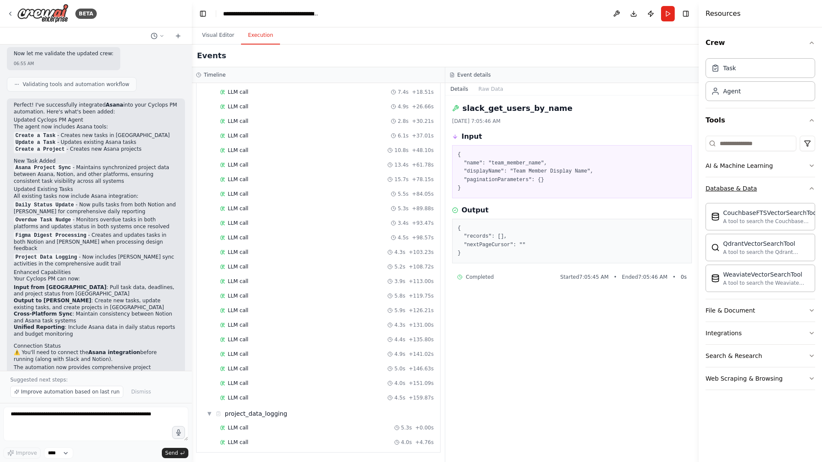
click at [738, 187] on div "Database & Data" at bounding box center [730, 188] width 51 height 9
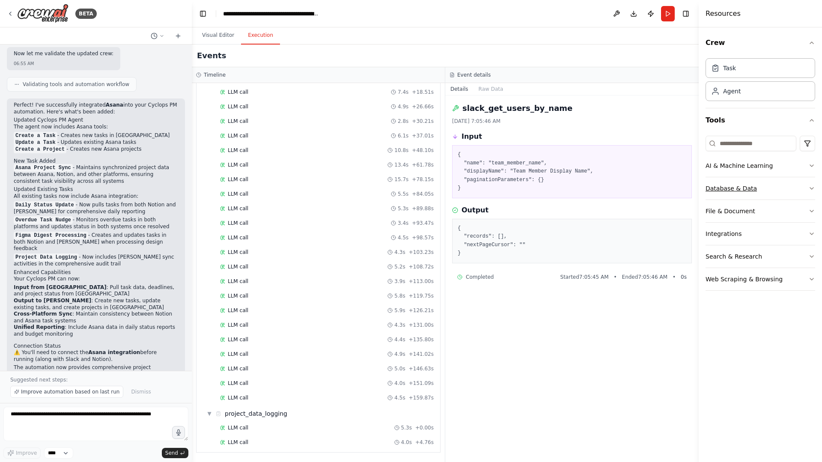
click at [738, 187] on div "Database & Data" at bounding box center [730, 188] width 51 height 9
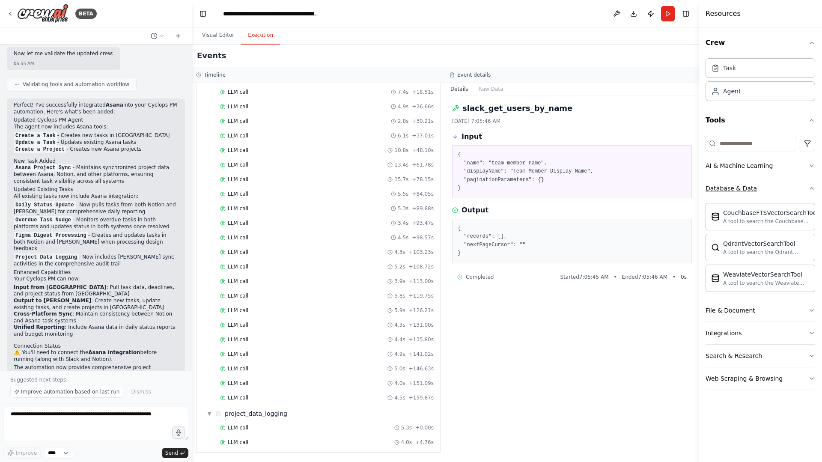
click at [738, 187] on div "Database & Data" at bounding box center [730, 188] width 51 height 9
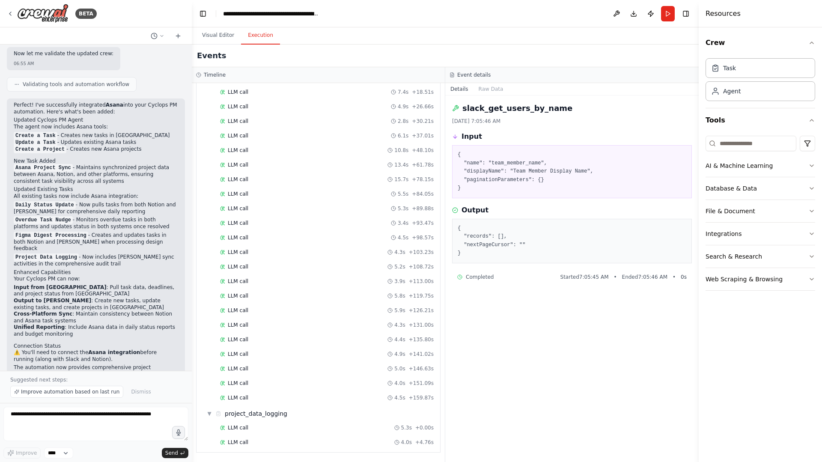
click at [684, 332] on div "slack_get_users_by_name 9/3/2025, 7:05:46 AM Input { "name": "team_member_name"…" at bounding box center [571, 278] width 253 height 366
click at [660, 334] on div "slack_get_users_by_name 9/3/2025, 7:05:46 AM Input { "name": "team_member_name"…" at bounding box center [571, 278] width 253 height 366
click at [719, 318] on div "Crew Task Agent Tools AI & Machine Learning Database & Data File & Document Int…" at bounding box center [760, 244] width 123 height 434
click at [720, 208] on div "File & Document" at bounding box center [730, 211] width 50 height 9
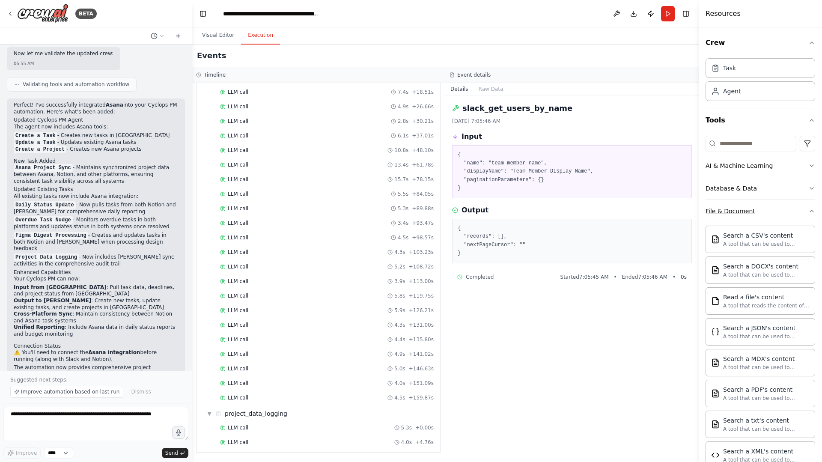
click at [720, 208] on div "File & Document" at bounding box center [730, 211] width 50 height 9
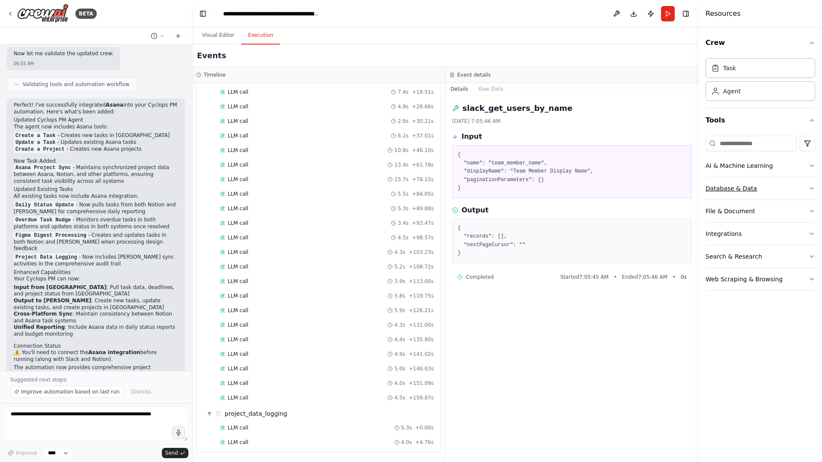
click at [723, 189] on div "Database & Data" at bounding box center [730, 188] width 51 height 9
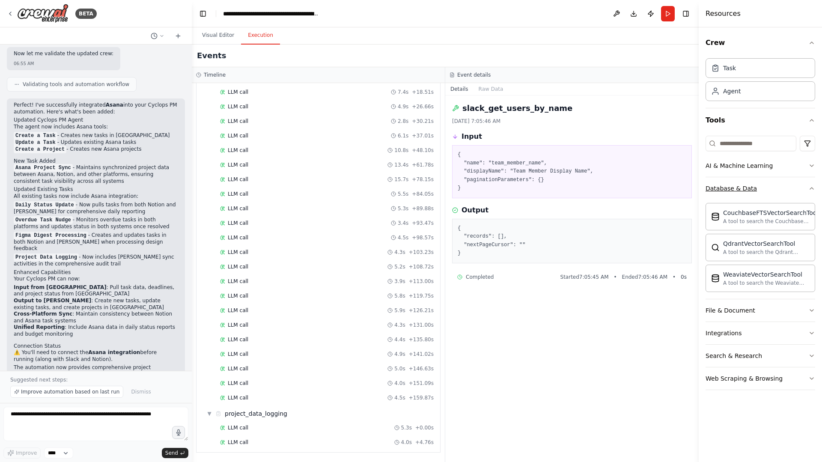
click at [723, 189] on div "Database & Data" at bounding box center [730, 188] width 51 height 9
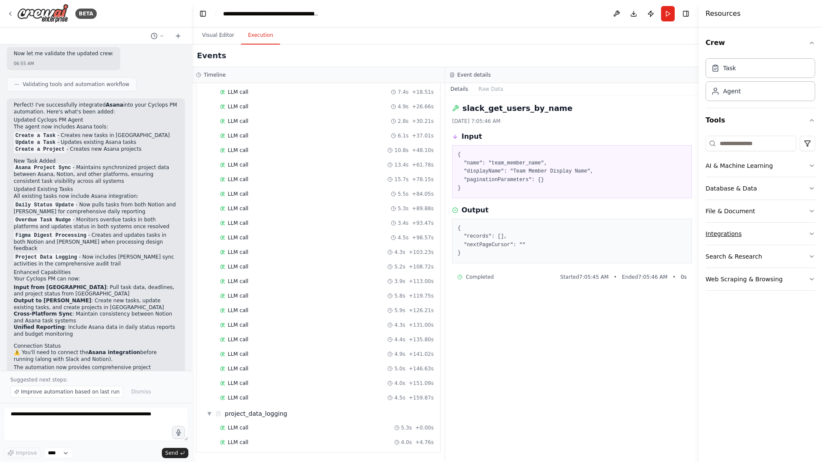
click at [720, 231] on div "Integrations" at bounding box center [723, 233] width 36 height 9
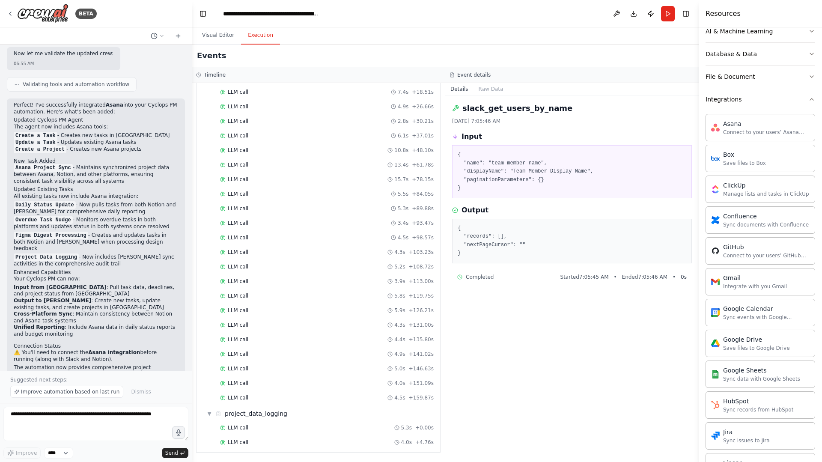
scroll to position [131, 0]
click at [753, 311] on div "Google Calendar" at bounding box center [766, 311] width 86 height 9
click at [765, 321] on div "Sync events with Google Calendar" at bounding box center [766, 319] width 86 height 7
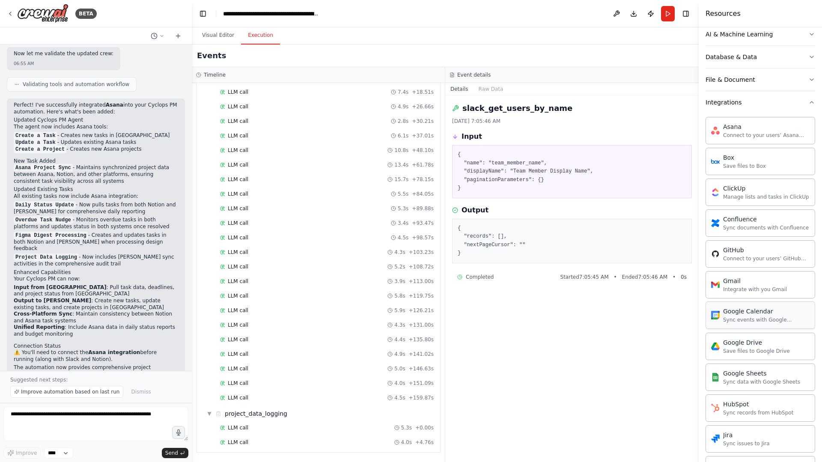
click at [765, 321] on div "Sync events with Google Calendar" at bounding box center [766, 319] width 86 height 7
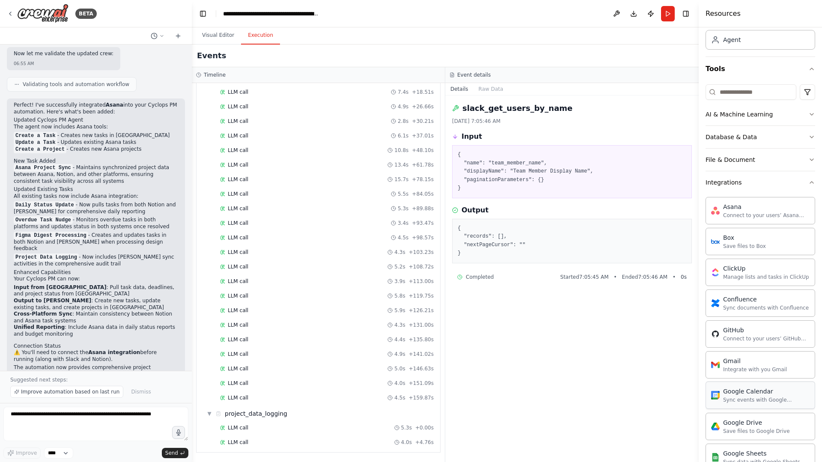
scroll to position [50, 0]
click at [757, 205] on div "Asana" at bounding box center [766, 207] width 86 height 9
click at [747, 179] on button "Integrations" at bounding box center [760, 184] width 110 height 22
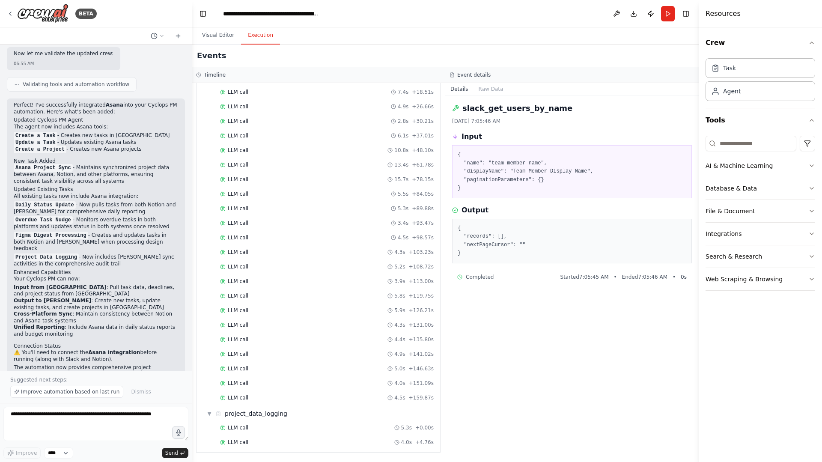
click at [564, 363] on div "slack_get_users_by_name 9/3/2025, 7:05:46 AM Input { "name": "team_member_name"…" at bounding box center [571, 278] width 253 height 366
click at [267, 297] on div "LLM call 5.8s + 119.75s" at bounding box center [327, 295] width 214 height 7
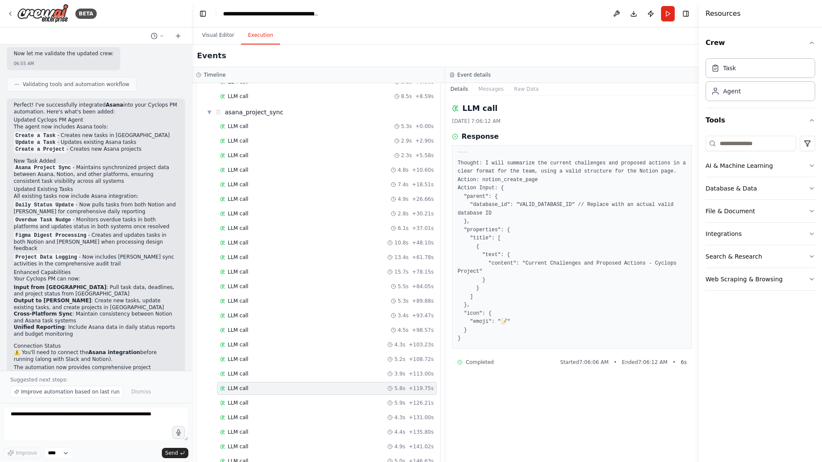
scroll to position [2172, 0]
